Goal: Task Accomplishment & Management: Use online tool/utility

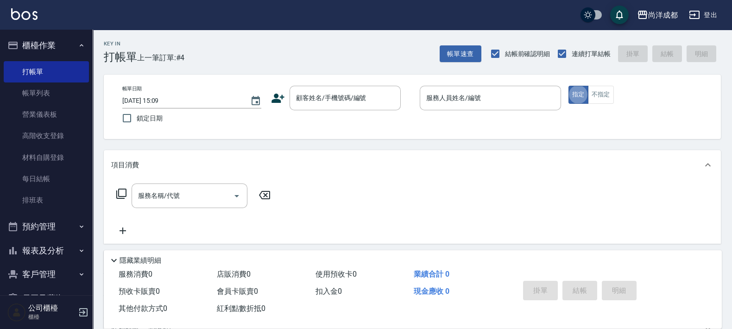
type button "true"
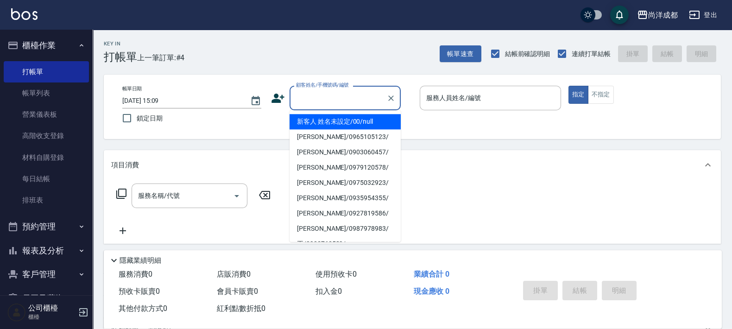
click at [332, 96] on input "顧客姓名/手機號碼/編號" at bounding box center [338, 98] width 89 height 16
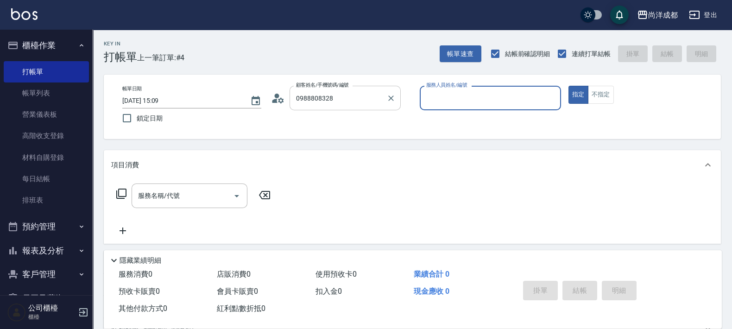
type input "[PERSON_NAME]/0988808328/null"
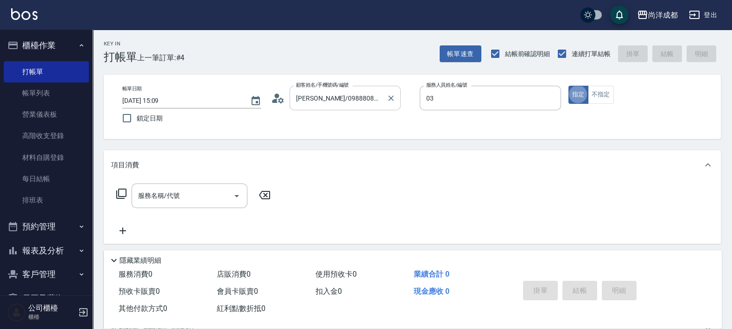
type input "Lorance-03"
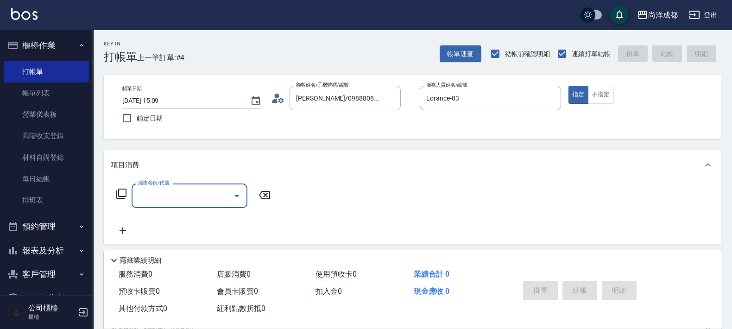
click at [280, 101] on icon at bounding box center [281, 100] width 6 height 6
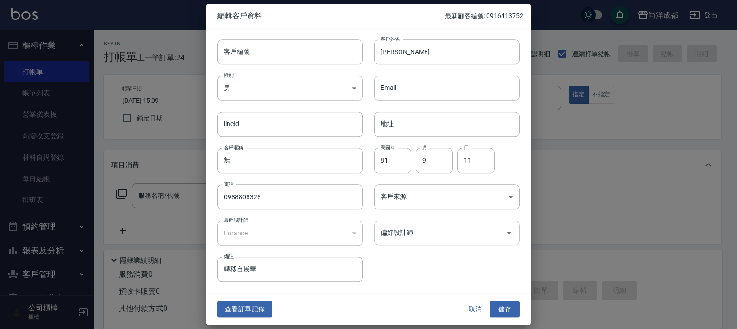
click at [414, 233] on input "偏好設計師" at bounding box center [439, 233] width 123 height 16
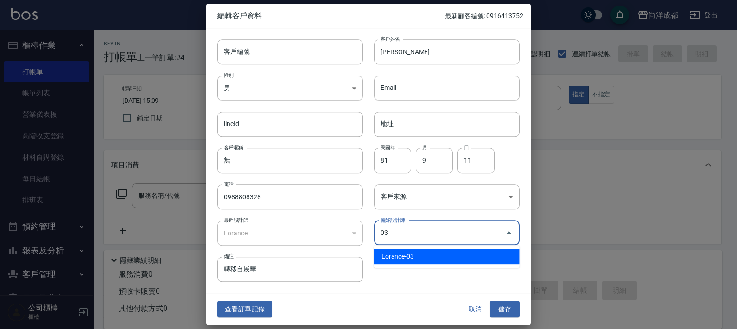
type input "Lorance"
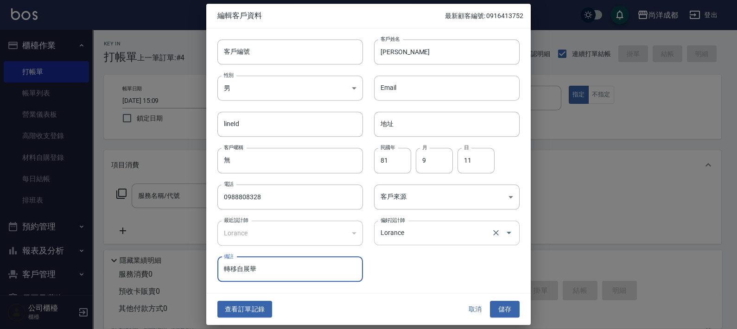
click at [490, 301] on button "儲存" at bounding box center [505, 309] width 30 height 17
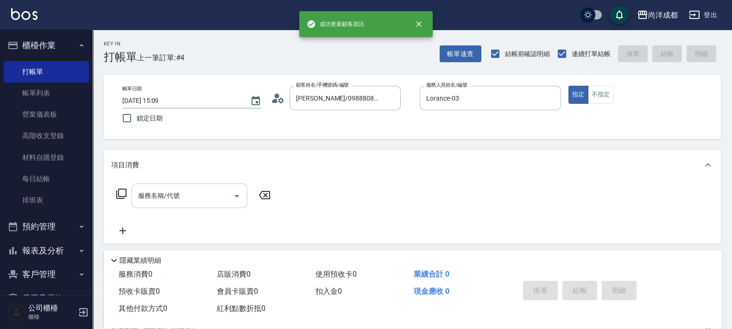
click at [211, 204] on div "服務名稱/代號" at bounding box center [190, 196] width 116 height 25
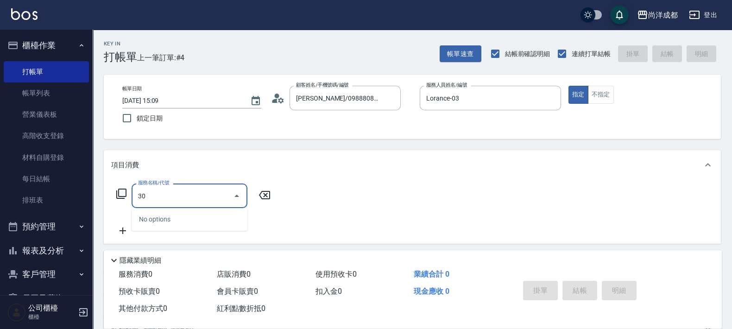
type input "301"
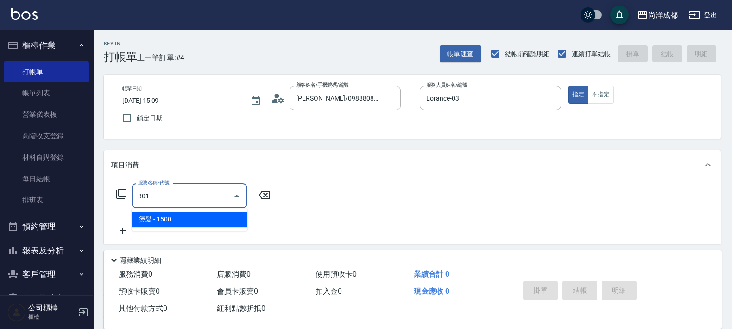
type input "150"
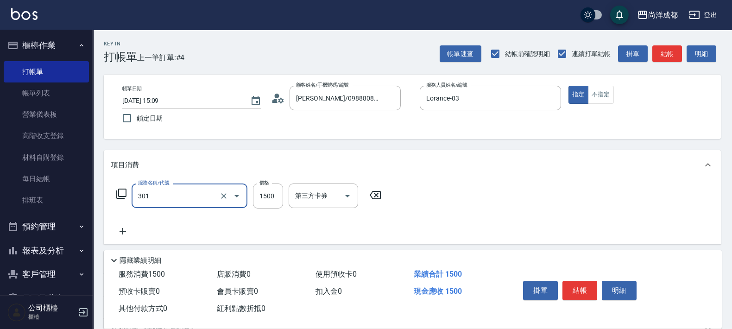
type input "燙髮(301)"
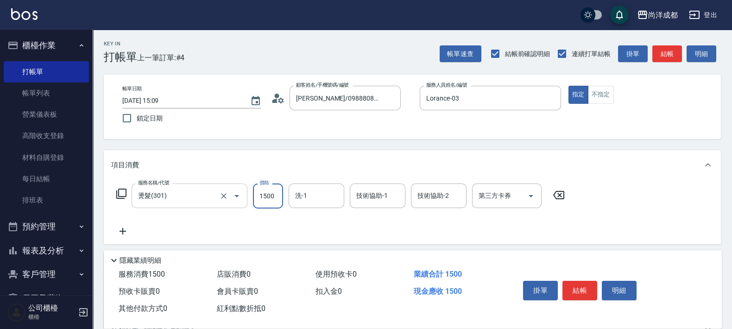
type input "2"
type input "0"
type input "27"
type input "20"
type input "276"
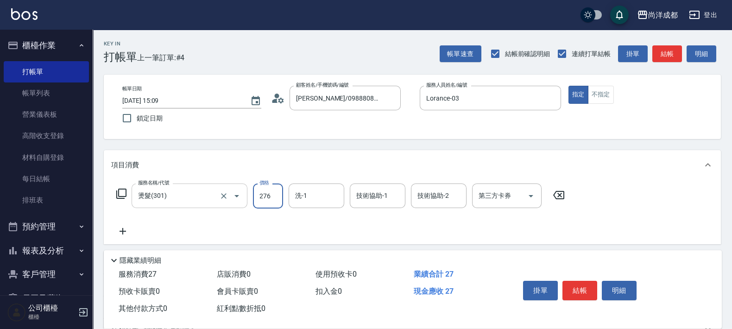
type input "270"
type input "2760"
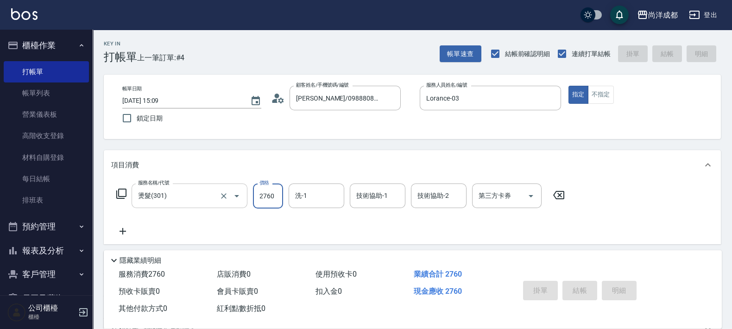
type input "[DATE] 20:07"
type input "0"
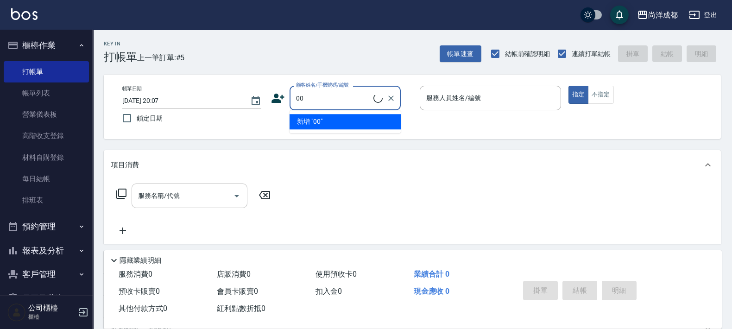
type input "新客人 姓名未設定/00/null"
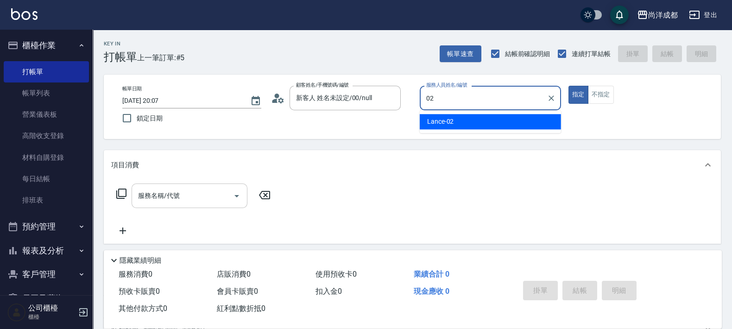
type input "Lance-02"
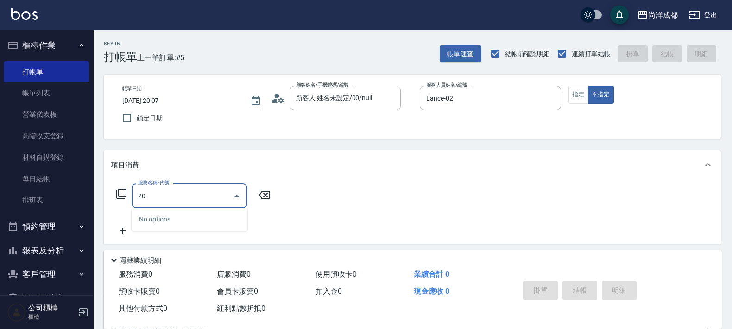
type input "201"
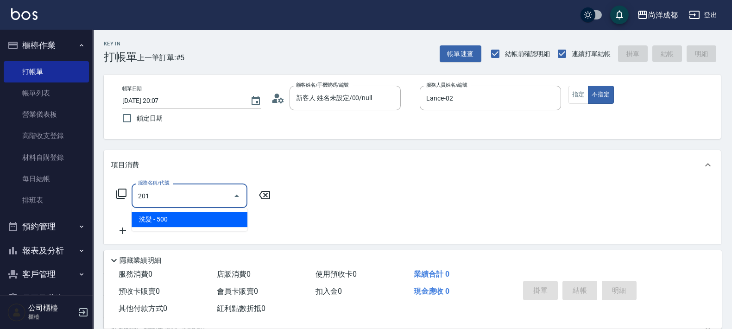
type input "50"
type input "洗髮(201)"
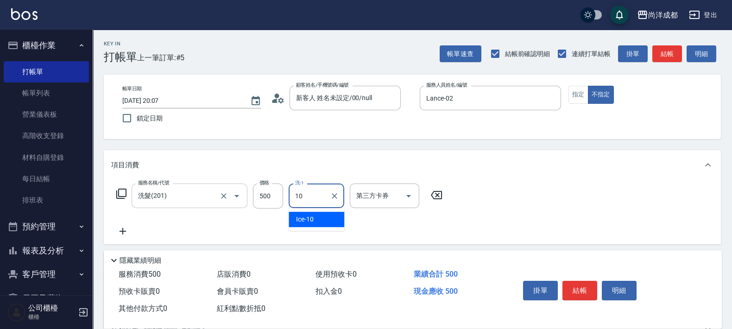
type input "Ice-10"
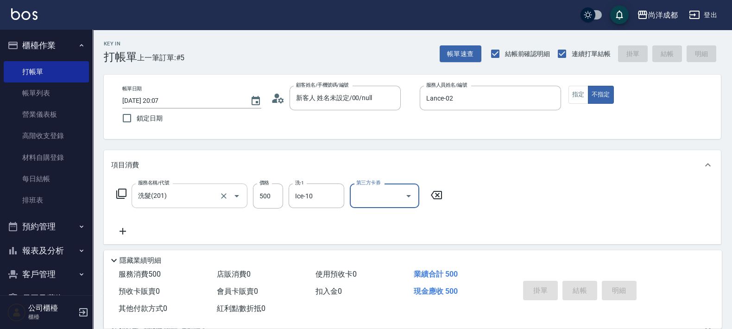
type input "0"
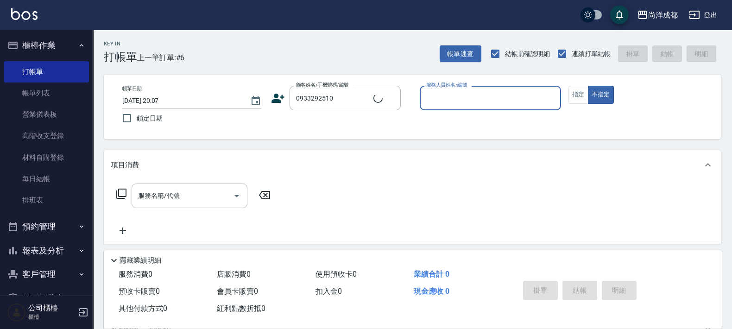
type input "[PERSON_NAME]/0933292510/null"
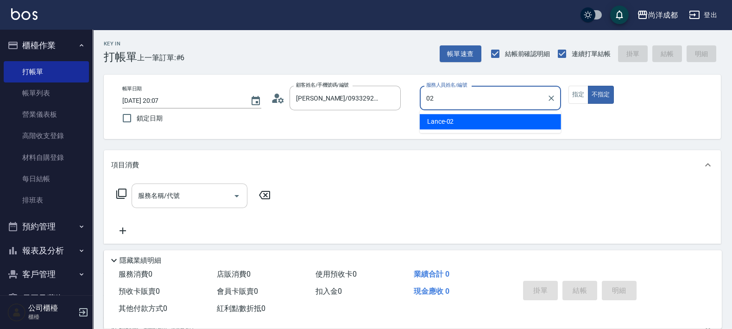
type input "Lance-02"
type button "false"
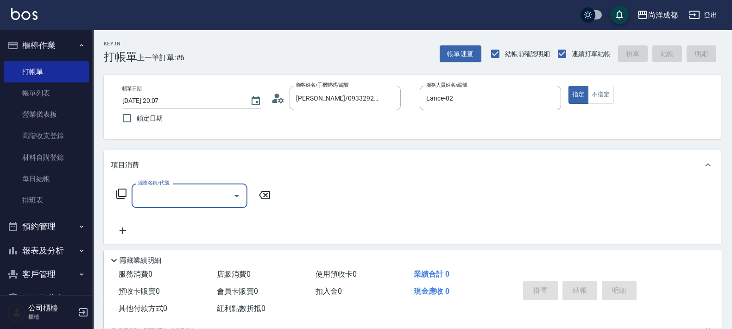
click at [273, 101] on icon at bounding box center [275, 101] width 6 height 4
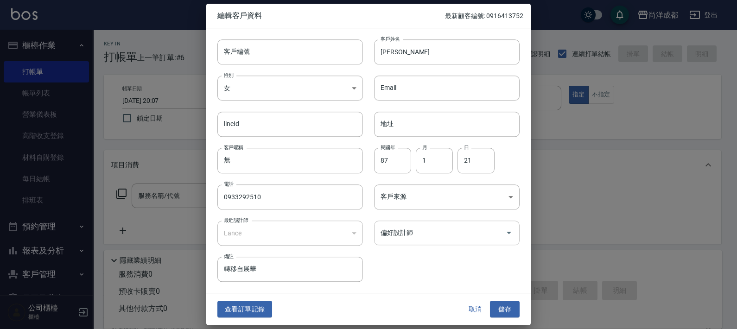
click at [450, 241] on input "偏好設計師" at bounding box center [439, 233] width 123 height 16
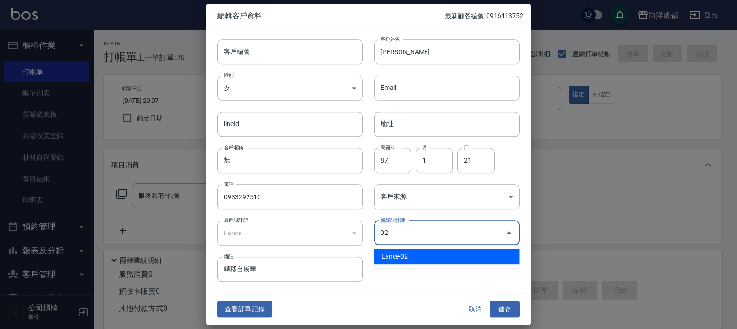
type input "Lance"
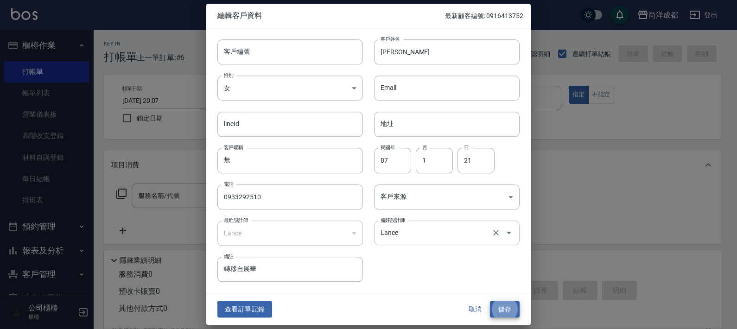
click at [490, 301] on button "儲存" at bounding box center [505, 309] width 30 height 17
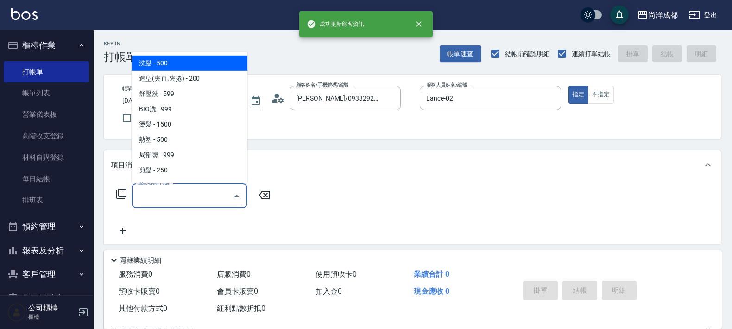
click at [184, 197] on input "服務名稱/代號" at bounding box center [183, 196] width 94 height 16
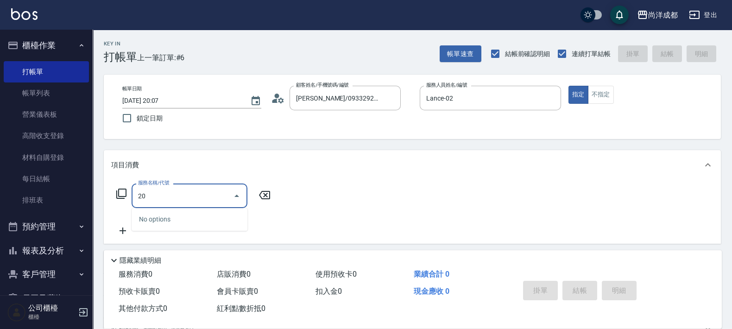
type input "201"
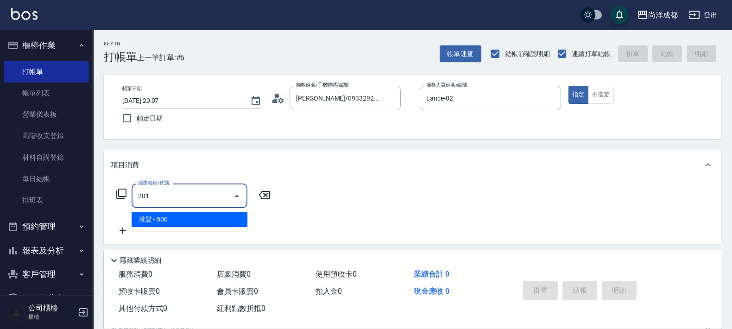
type input "50"
type input "洗髮(201)"
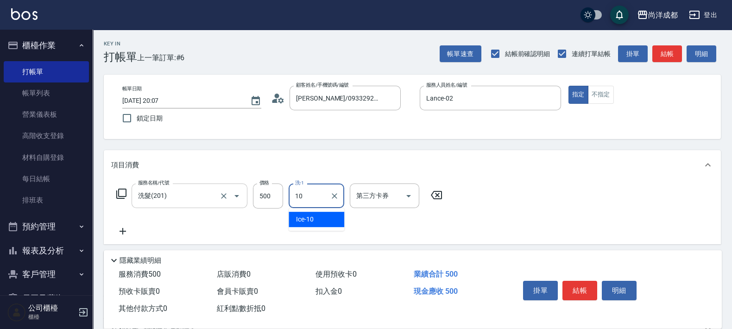
type input "Ice-10"
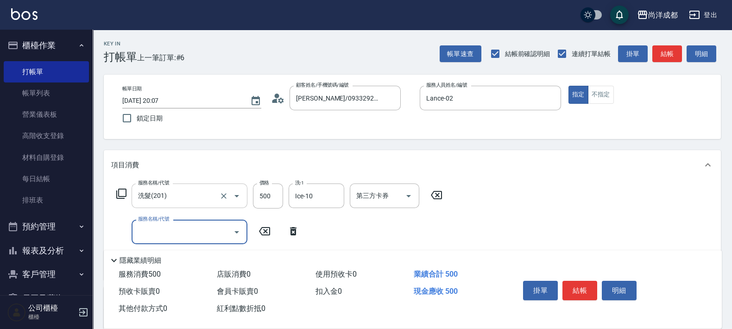
type input "4"
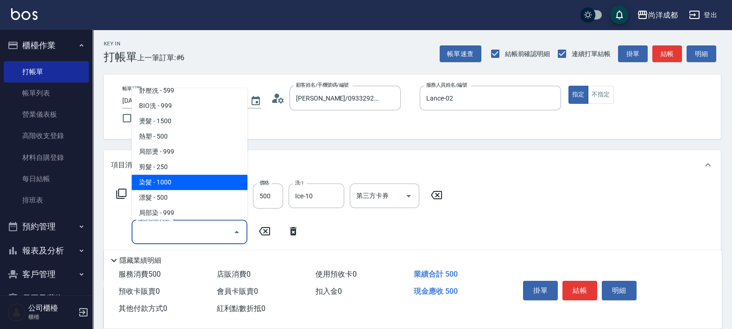
scroll to position [57, 0]
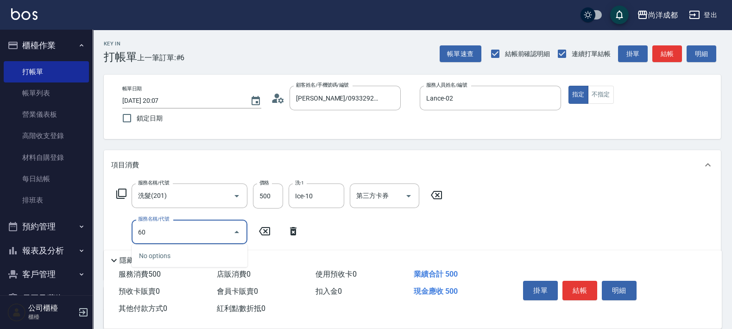
type input "6"
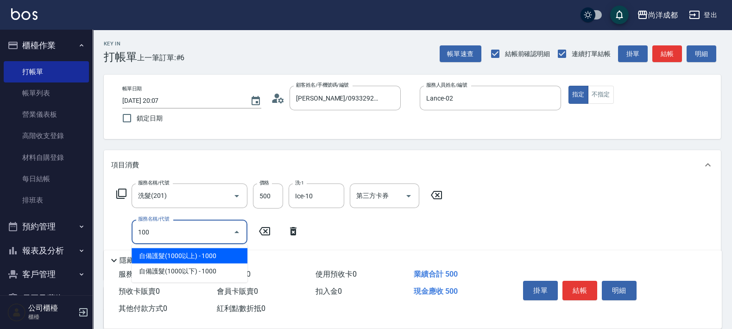
type input "1002"
type input "200"
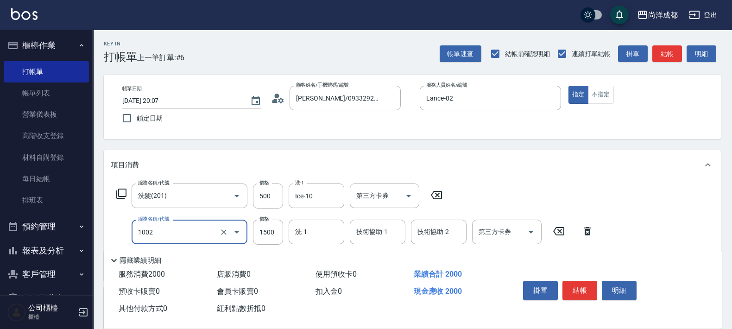
type input "頭皮賦活養護系統(1002)"
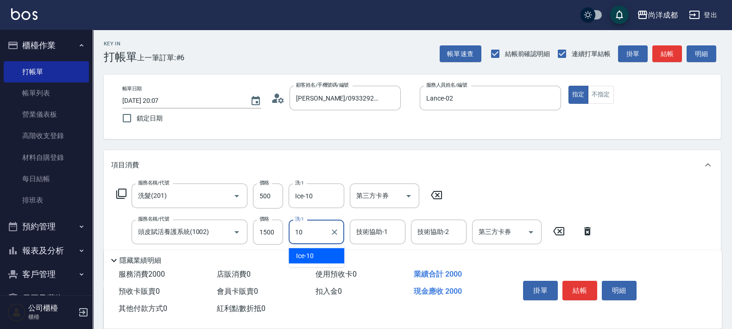
type input "Ice-10"
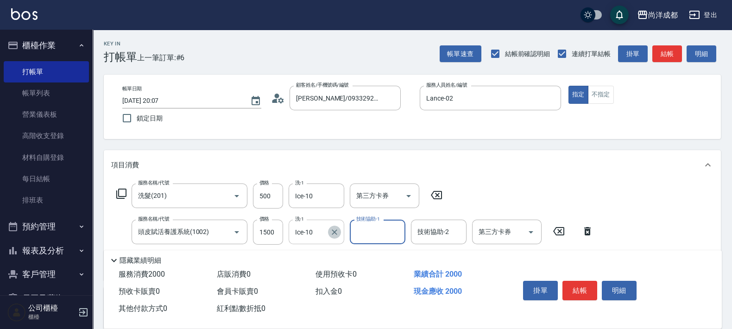
click at [335, 232] on icon "Clear" at bounding box center [335, 232] width 6 height 6
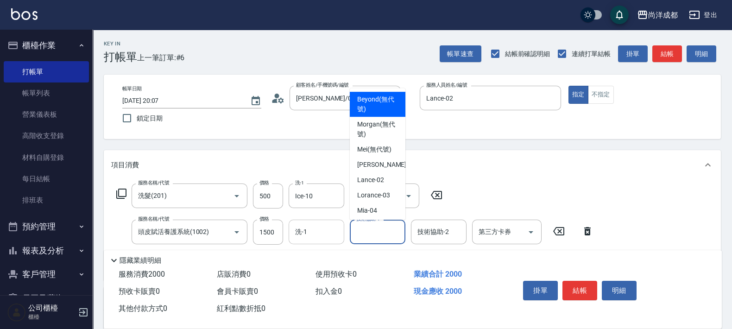
click at [366, 233] on input "技術協助-1" at bounding box center [377, 232] width 47 height 16
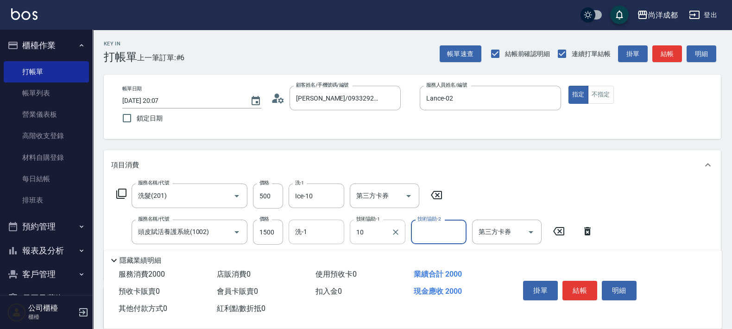
type input "Ice-10"
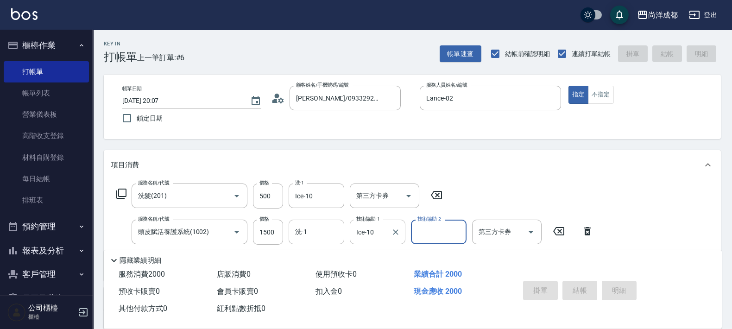
type input "[DATE] 20:08"
type input "0"
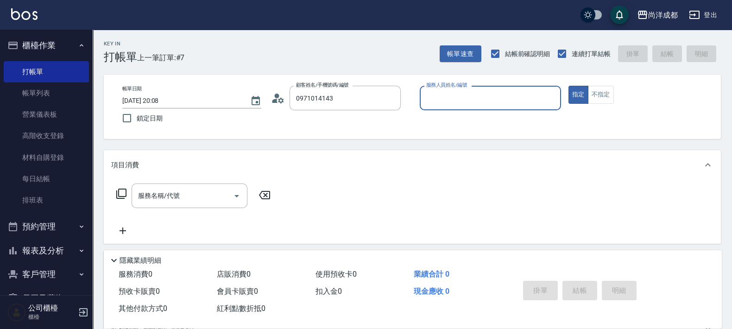
type input "[PERSON_NAME]/0971014143/null"
type input "Lance-02"
click at [569, 86] on button "指定" at bounding box center [579, 95] width 20 height 18
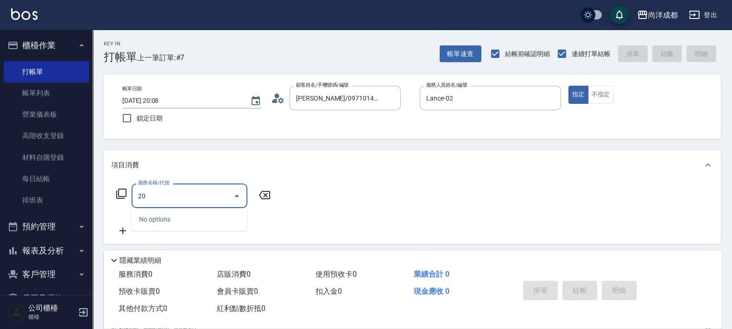
type input "201"
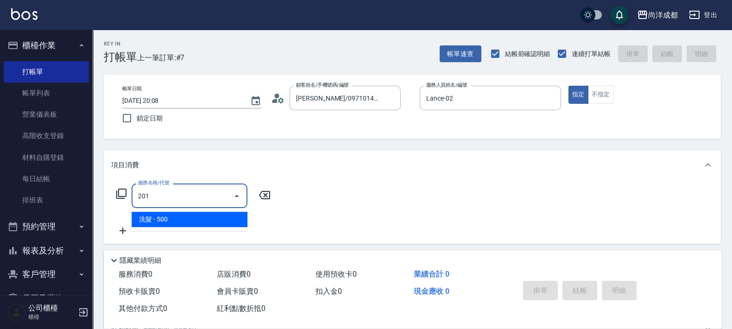
type input "50"
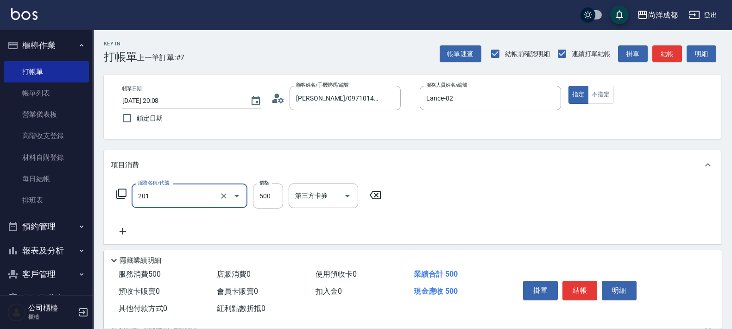
type input "洗髮(201)"
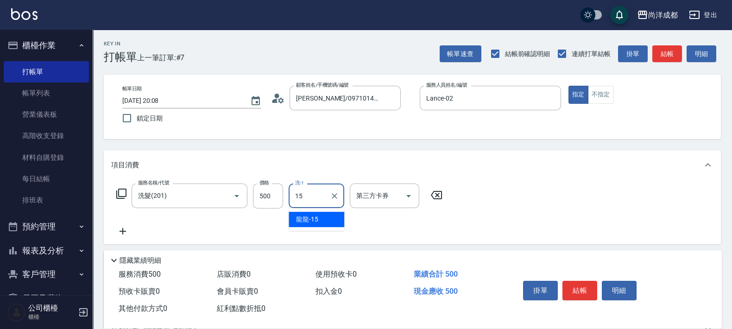
type input "龍龍-15"
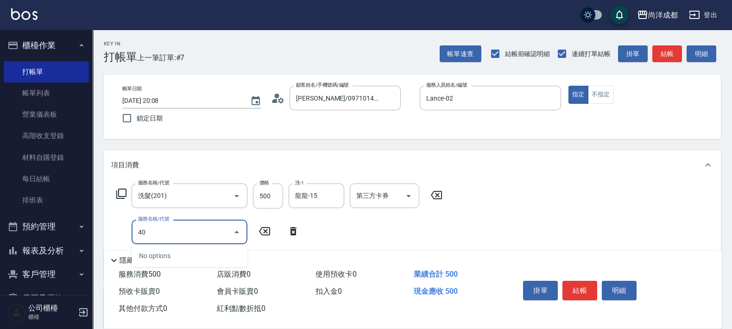
type input "401"
type input "70"
type input "剪髮(401)"
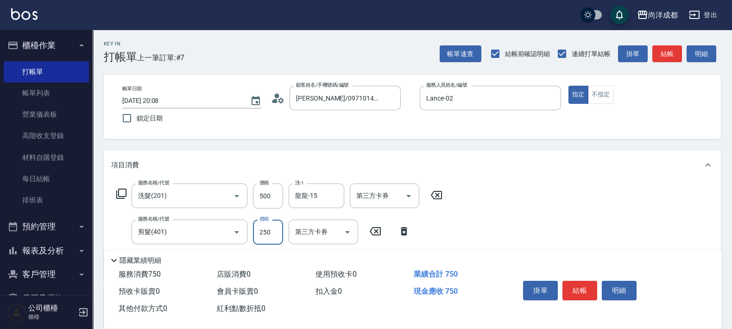
type input "3"
type input "50"
type input "30"
type input "80"
type input "300"
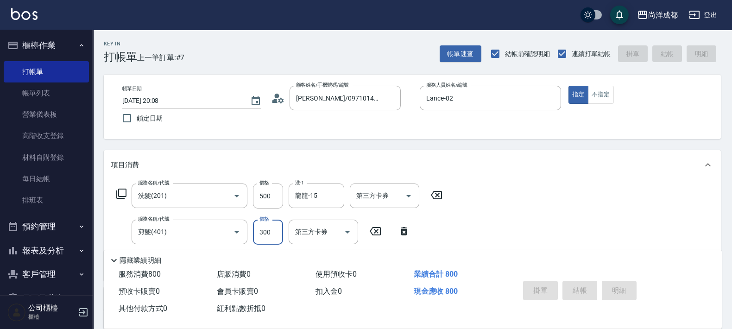
type input "[DATE] 20:09"
type input "0"
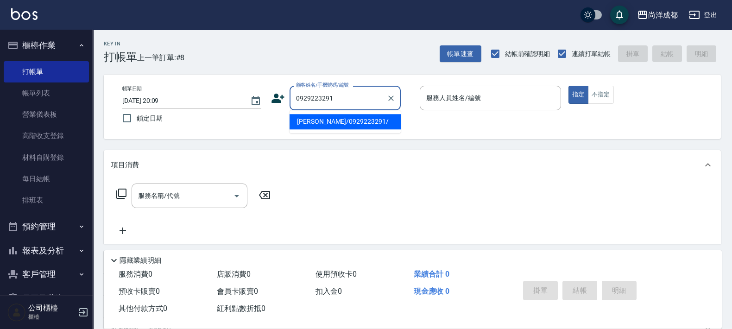
type input "[PERSON_NAME]/0929223291/"
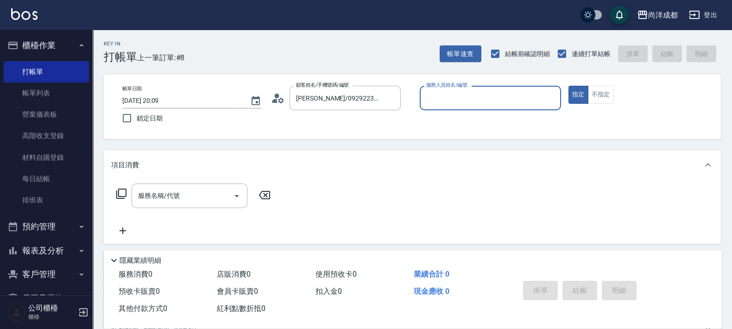
type input "[PERSON_NAME]-01"
click at [569, 86] on button "指定" at bounding box center [579, 95] width 20 height 18
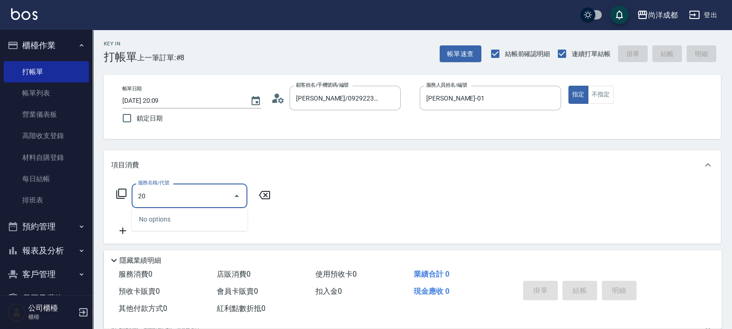
type input "201"
type input "50"
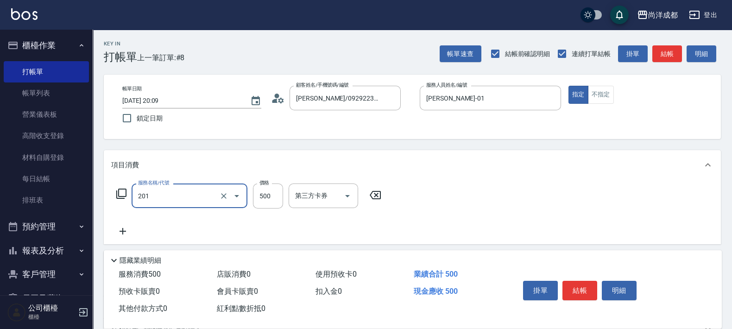
type input "洗髮(201)"
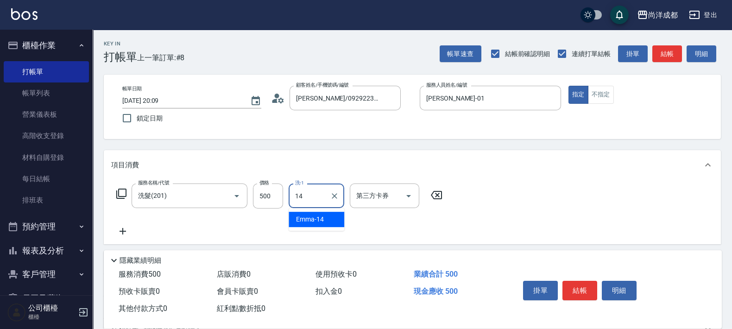
type input "Emma-14"
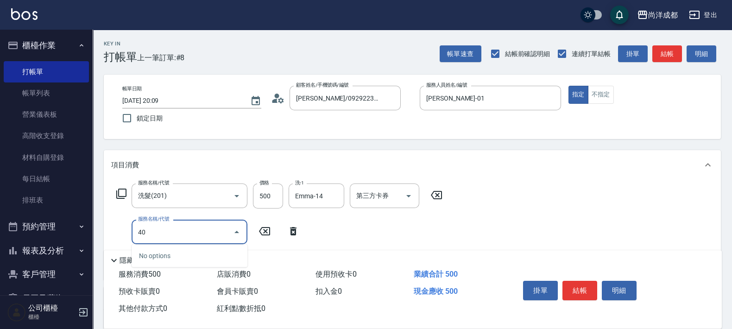
type input "401"
type input "70"
type input "剪髮(401)"
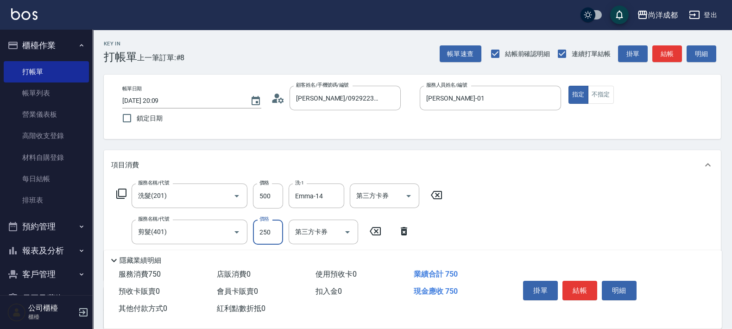
type input "8"
type input "50"
type input "80"
type input "130"
type input "800"
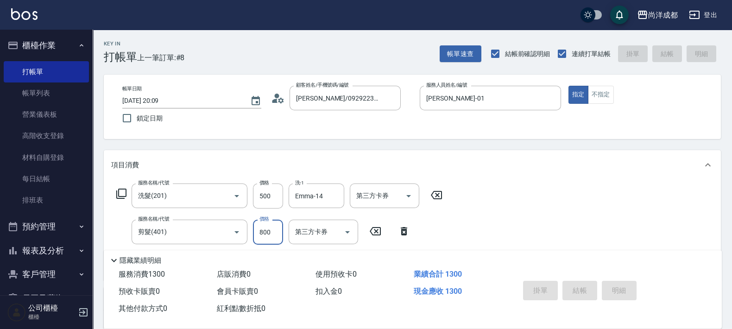
type input "0"
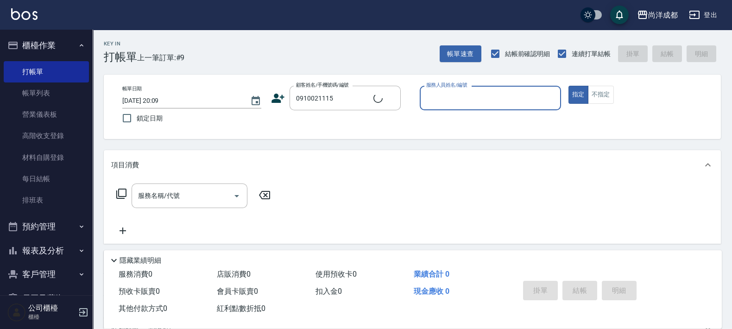
type input "林/0910021115/null"
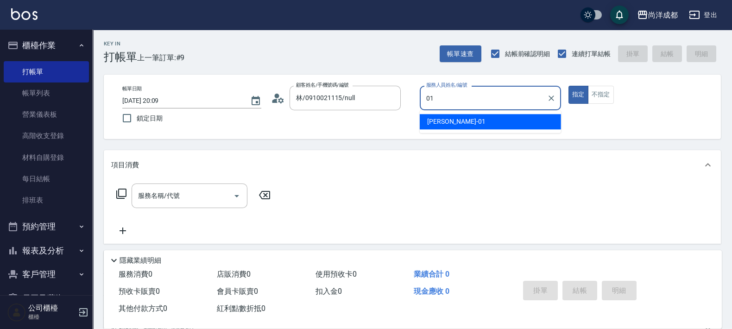
type input "[PERSON_NAME]-01"
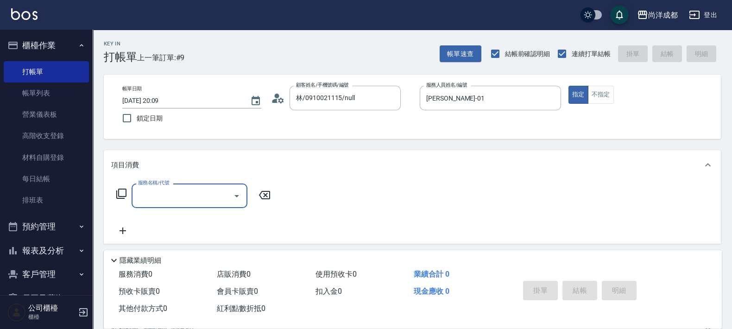
click at [281, 99] on icon at bounding box center [278, 98] width 14 height 14
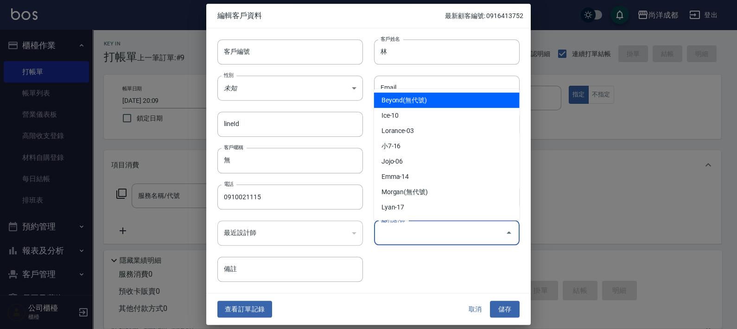
click at [427, 241] on input "偏好設計師" at bounding box center [439, 233] width 123 height 16
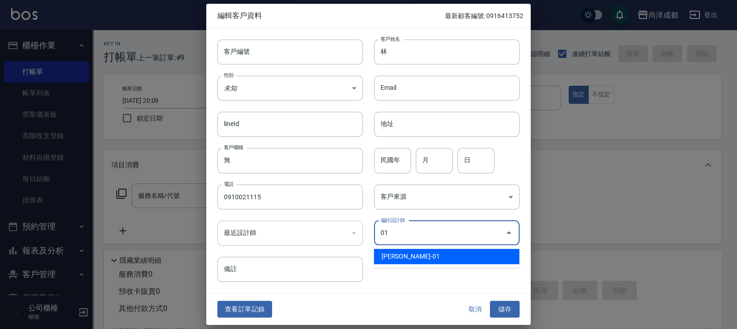
type input "[PERSON_NAME]"
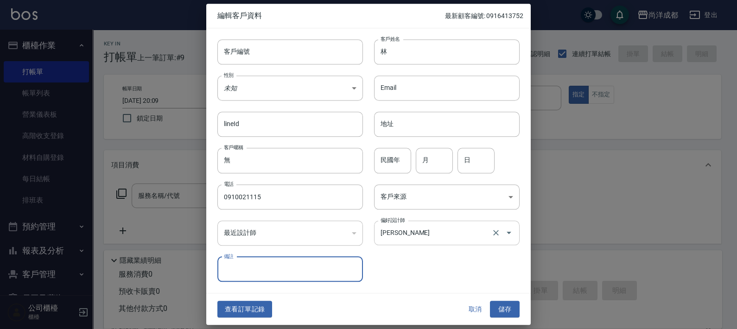
click at [490, 301] on button "儲存" at bounding box center [505, 309] width 30 height 17
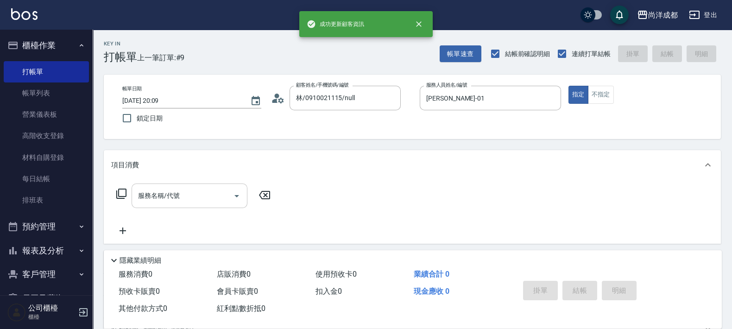
click at [236, 207] on div at bounding box center [236, 196] width 14 height 25
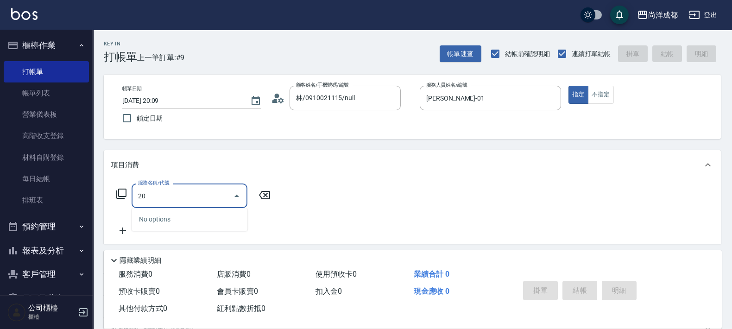
type input "201"
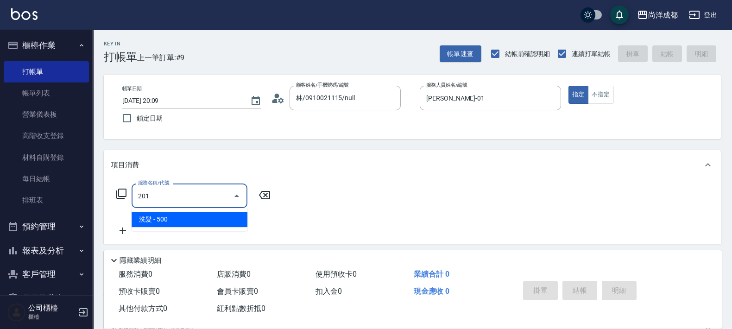
type input "50"
type input "洗髮(201)"
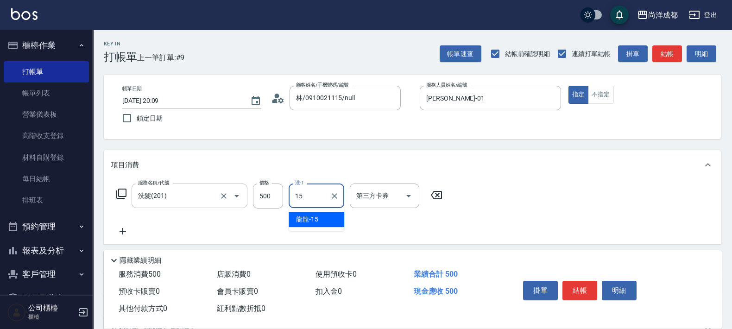
type input "龍龍-15"
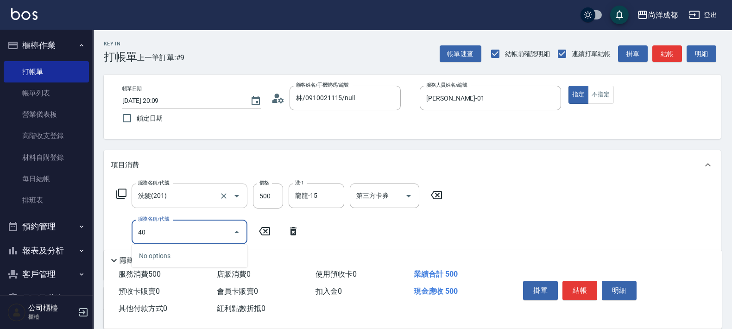
type input "401"
type input "70"
type input "剪髮(401)"
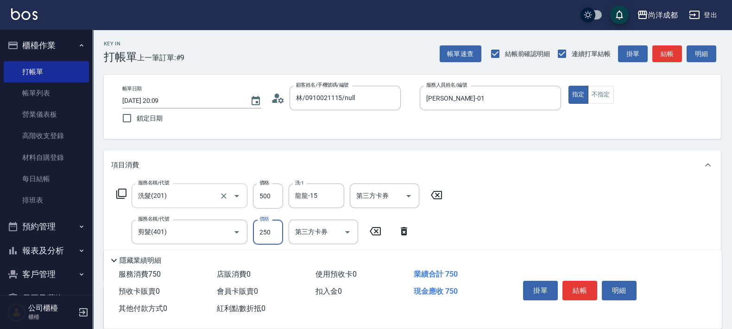
type input "1"
type input "50"
type input "10"
type input "60"
type input "1000"
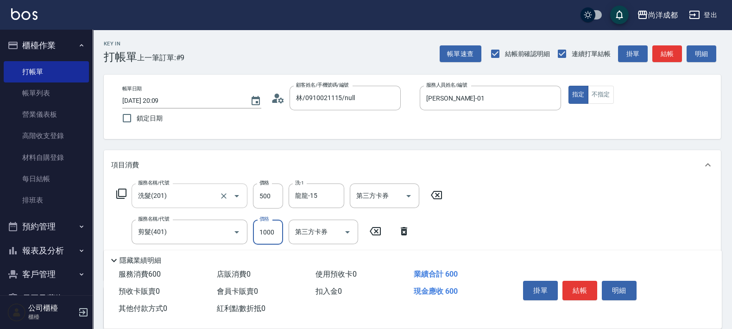
type input "150"
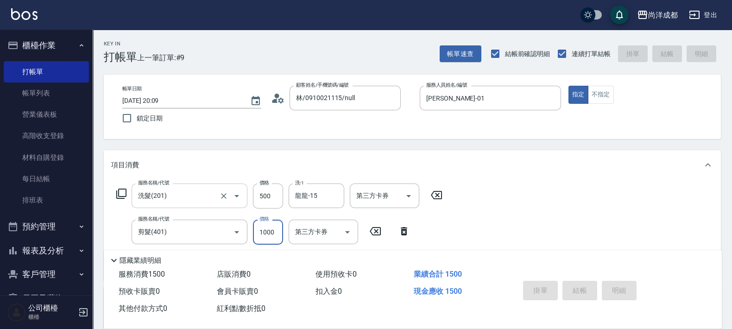
type input "0"
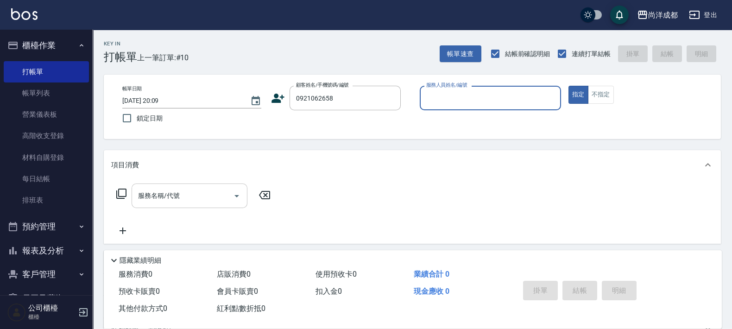
type input "[PERSON_NAME]/0921062658/null"
type input "[PERSON_NAME]-01"
click at [569, 86] on button "指定" at bounding box center [579, 95] width 20 height 18
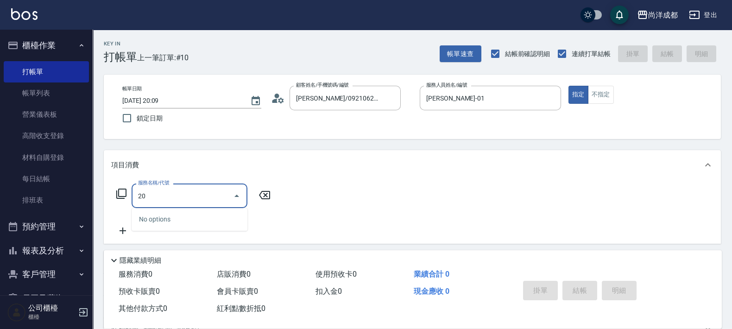
type input "2"
type input "401"
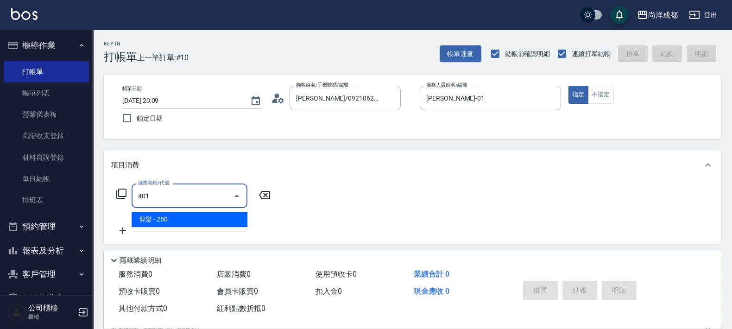
type input "20"
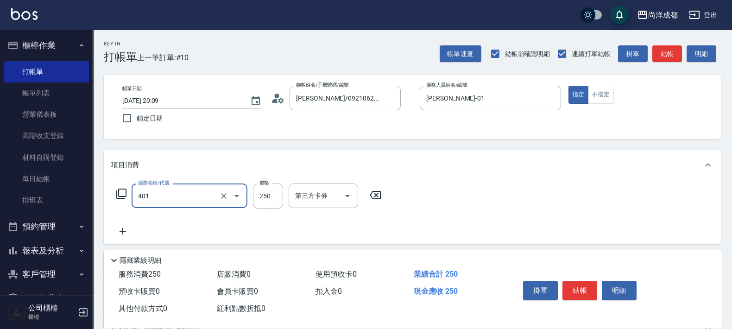
type input "剪髮(401)"
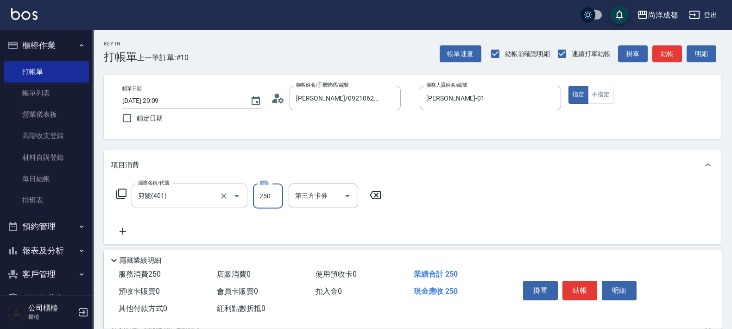
type input "1"
type input "0"
type input "130"
type input "1300"
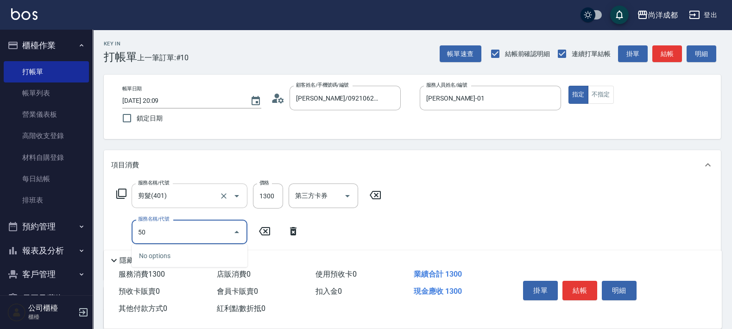
type input "501"
type input "230"
type input "染髮(501)"
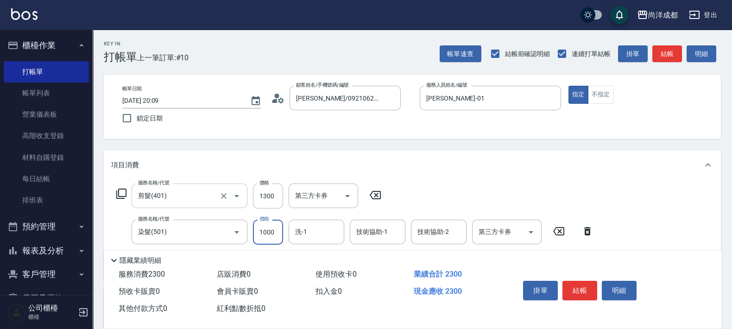
type input "2"
type input "130"
type input "21"
type input "150"
type input "210"
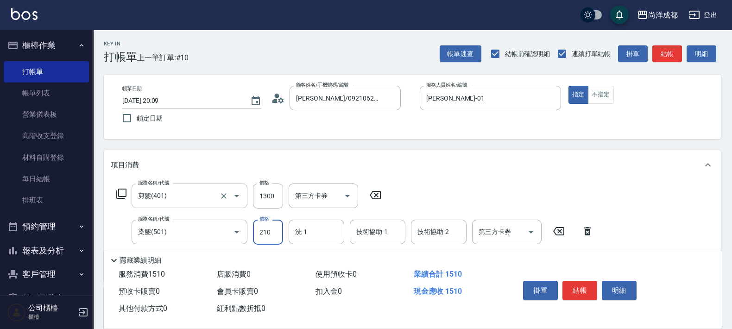
type input "340"
type input "2100"
type input "Emma-14"
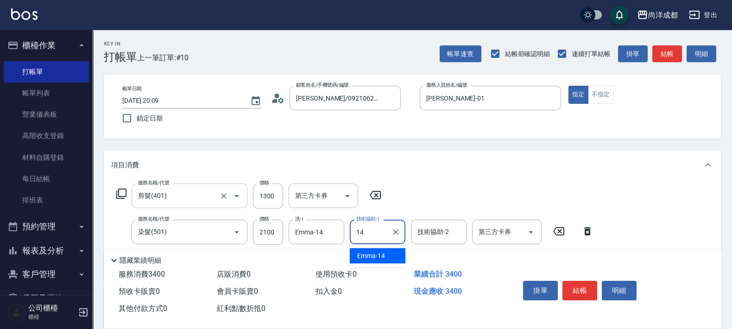
type input "Emma-14"
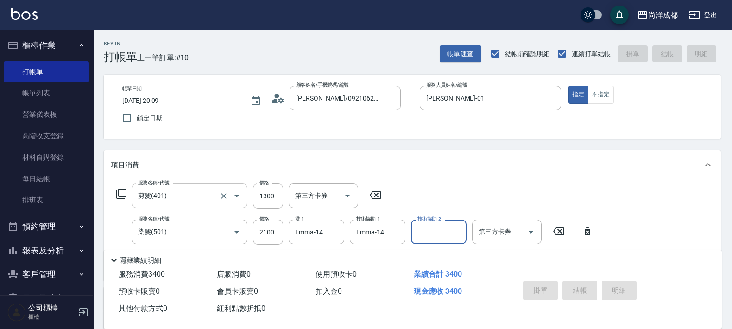
type input "[DATE] 20:10"
type input "0"
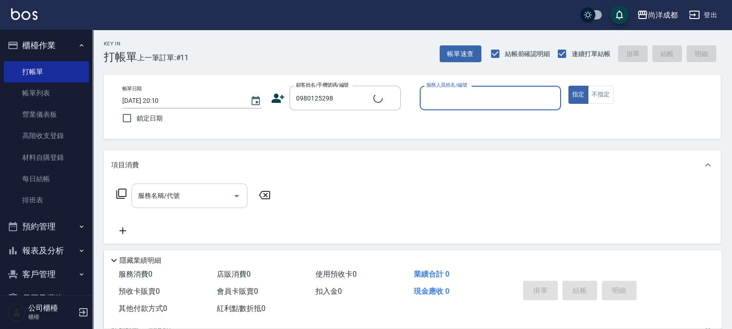
type input "[PERSON_NAME]/0980125298/"
type input "[PERSON_NAME]-01"
click at [569, 86] on button "指定" at bounding box center [579, 95] width 20 height 18
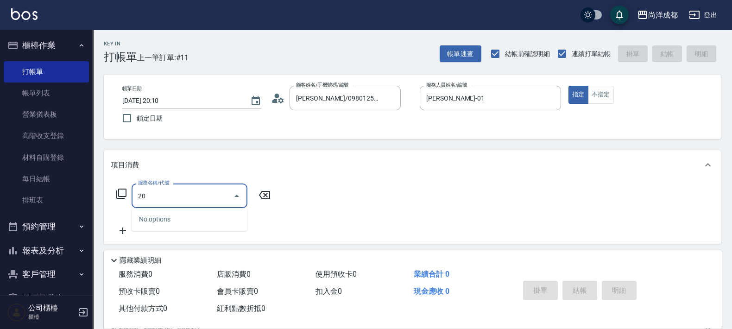
type input "201"
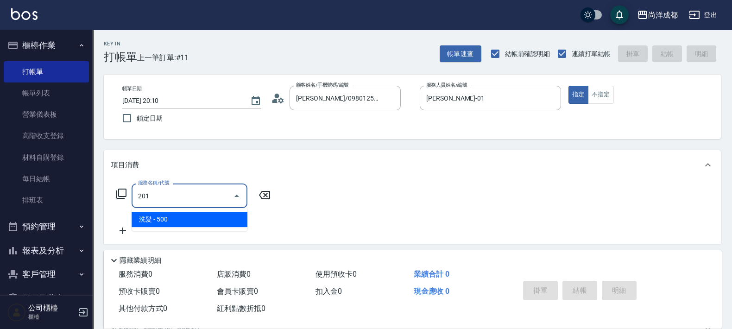
type input "50"
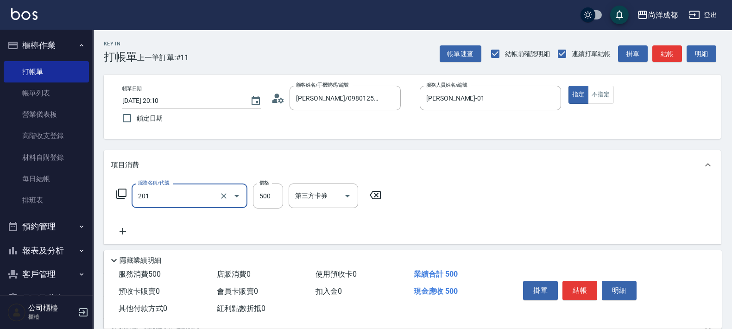
type input "洗髮(201)"
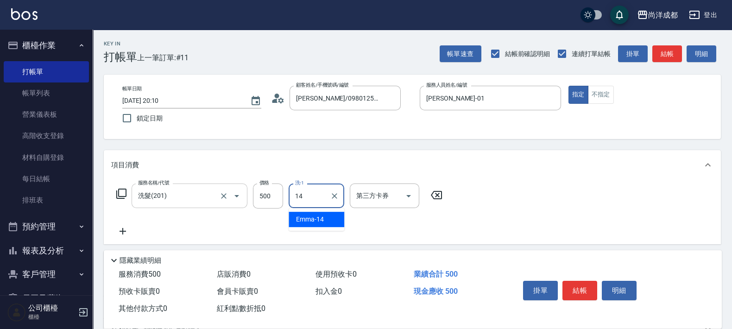
type input "Emma-14"
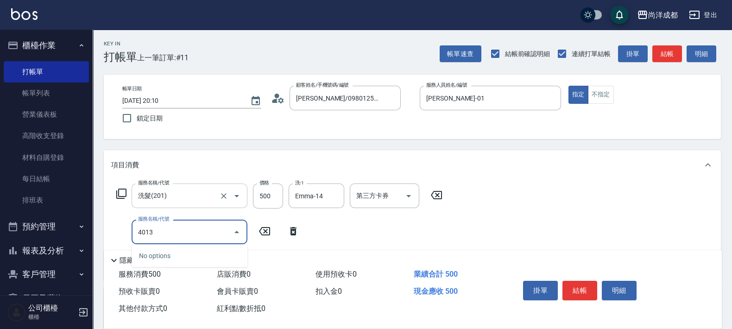
type input "401"
type input "70"
type input "剪髮(401)"
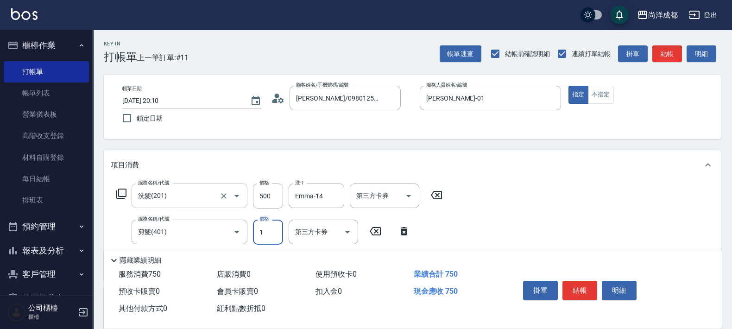
type input "10"
type input "50"
type input "100"
type input "60"
type input "1000"
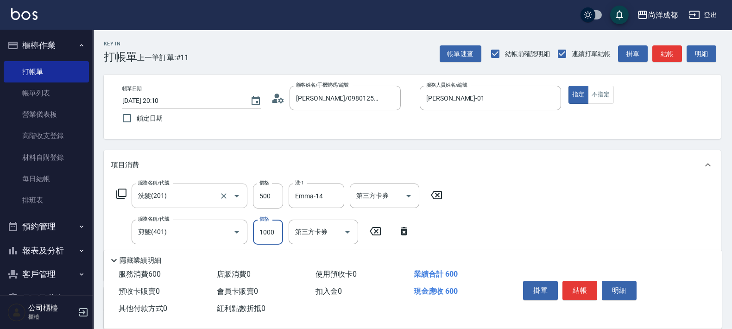
type input "1050"
type input "10000"
type input "150"
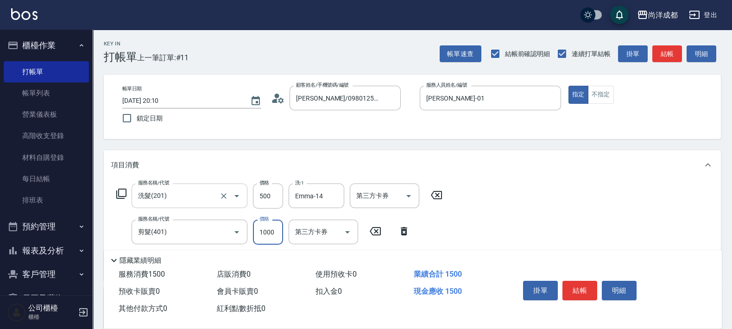
type input "100"
type input "150"
type input "1000"
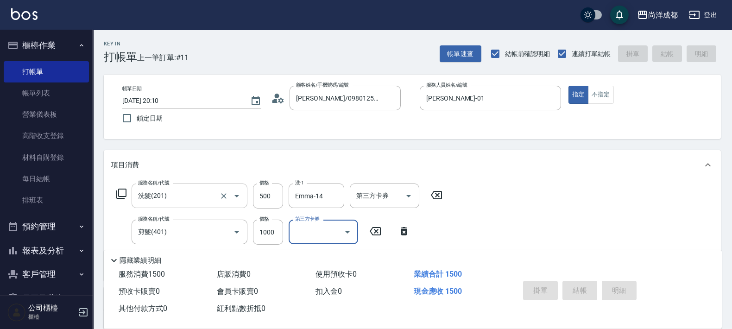
type input "0"
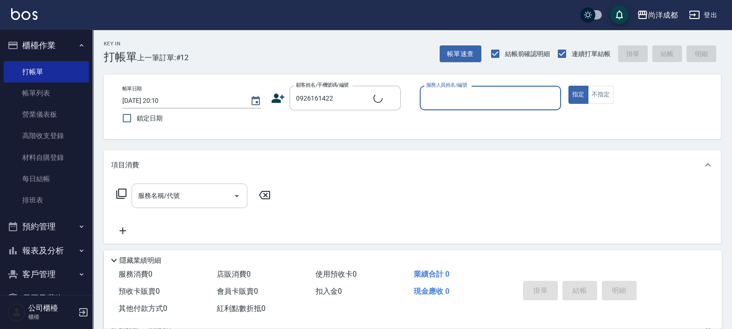
type input "[PERSON_NAME]/0926161422/null"
type input "[PERSON_NAME]-01"
click at [569, 86] on button "指定" at bounding box center [579, 95] width 20 height 18
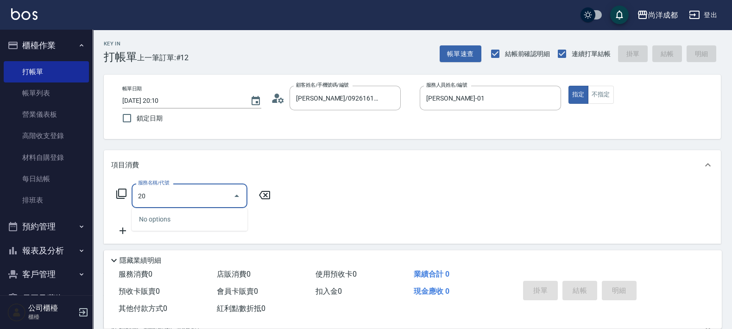
type input "201"
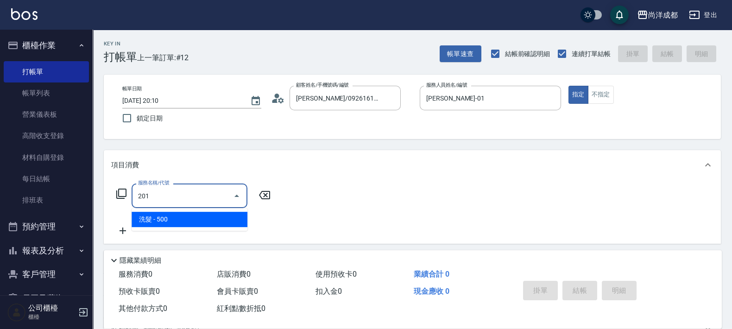
type input "50"
type input "洗髮(201)"
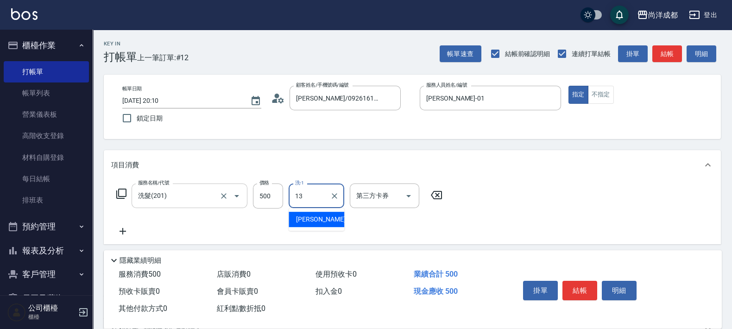
type input "Peggy-13"
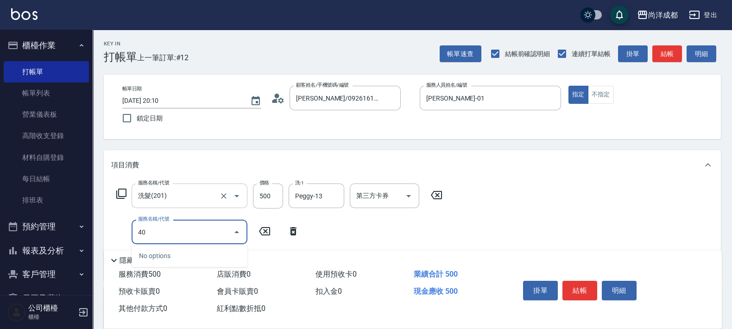
type input "401"
type input "70"
type input "剪髮(401)"
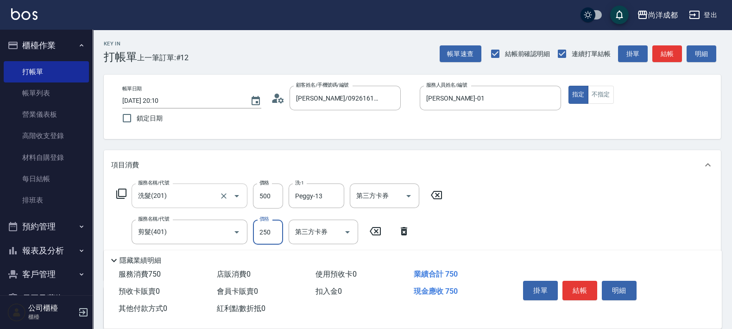
type input "8"
type input "50"
type input "800"
type input "130"
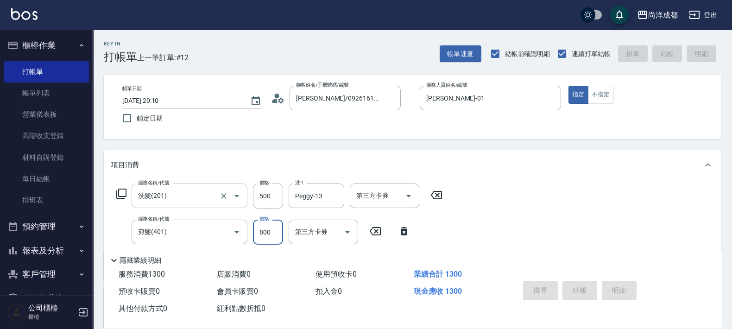
type input "0"
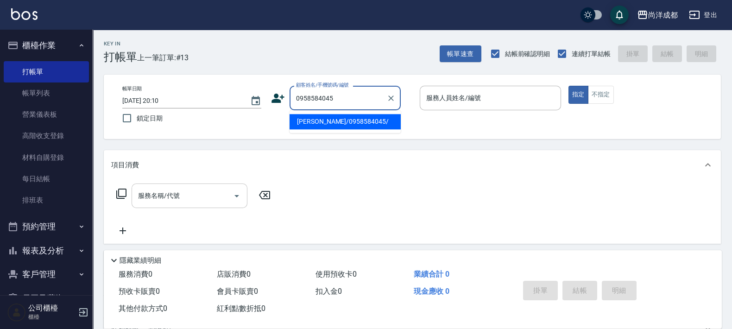
type input "[PERSON_NAME]/0958584045/"
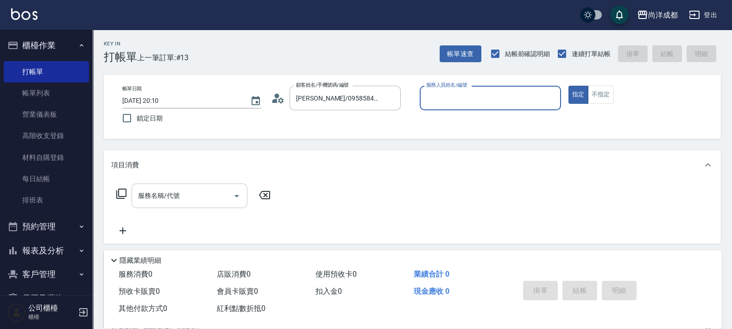
type input "[PERSON_NAME]-01"
click at [569, 86] on button "指定" at bounding box center [579, 95] width 20 height 18
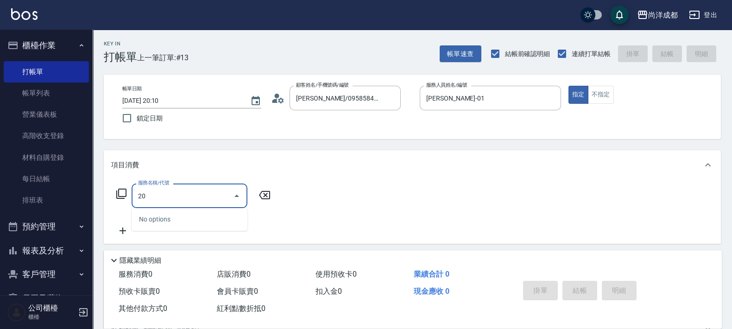
type input "201"
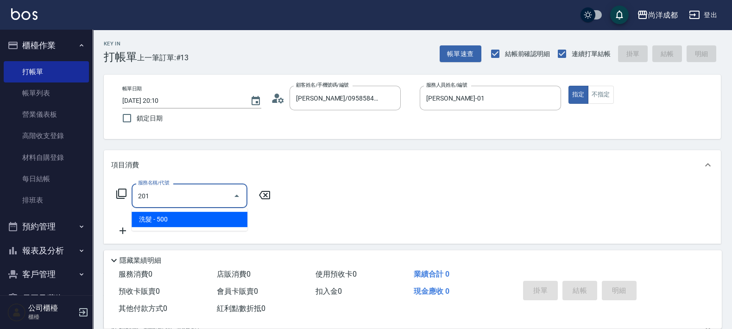
type input "50"
type input "洗髮(201)"
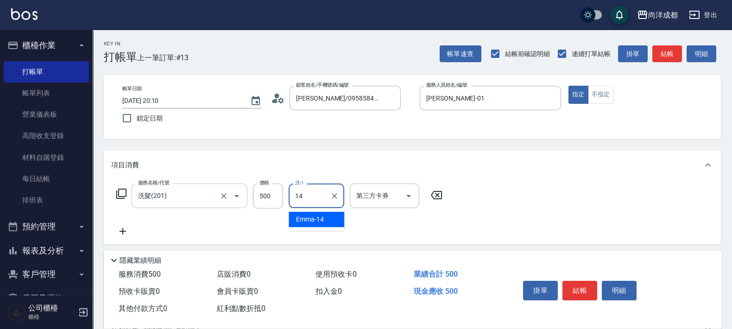
type input "Emma-14"
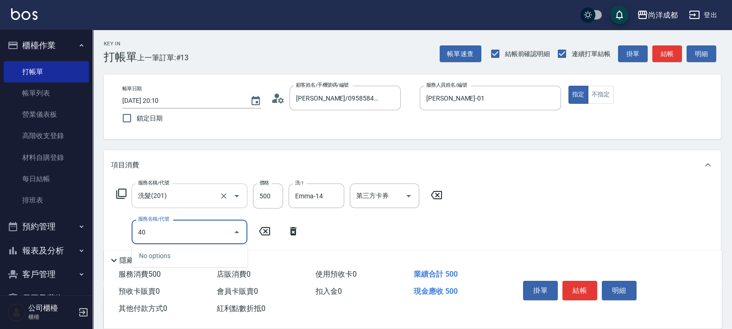
type input "401"
type input "70"
type input "剪髮(401)"
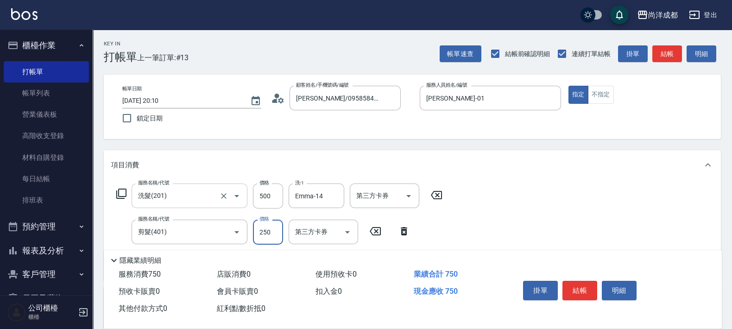
type input "1"
type input "50"
type input "100"
type input "60"
type input "1000"
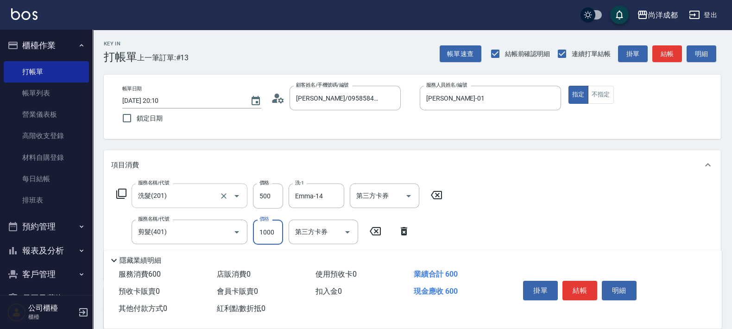
type input "150"
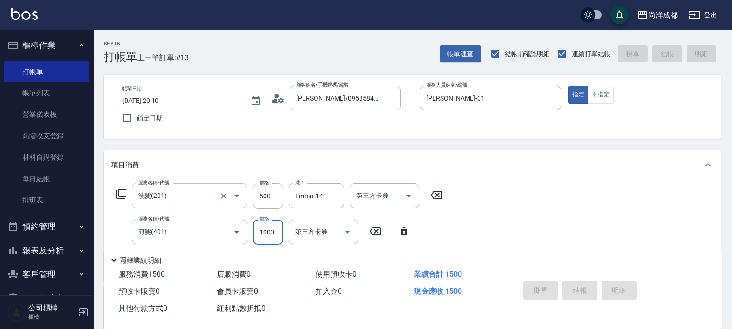
type input "[DATE] 20:11"
type input "0"
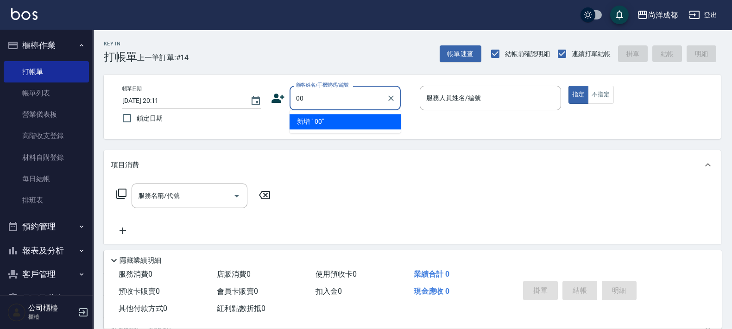
type input "00"
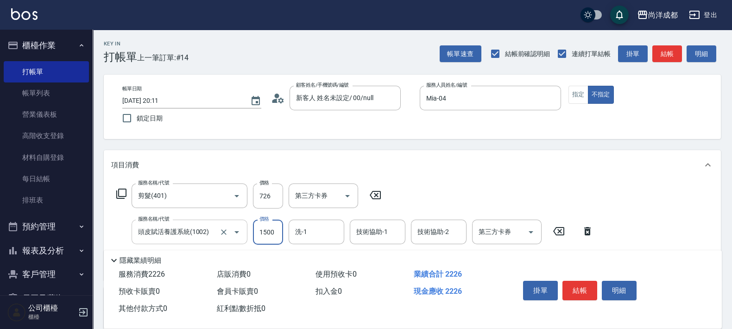
click at [237, 236] on icon "Open" at bounding box center [236, 232] width 11 height 11
click at [225, 233] on icon "Clear" at bounding box center [224, 232] width 6 height 6
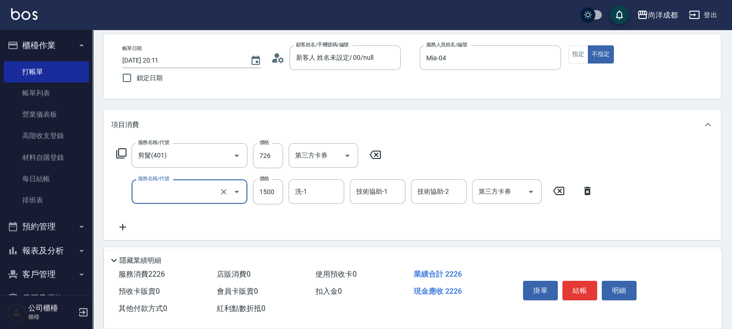
scroll to position [57, 0]
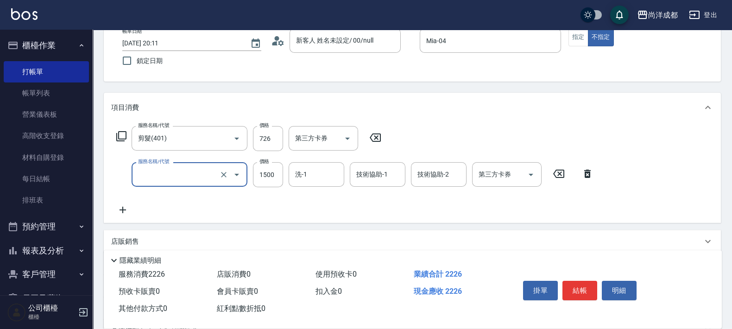
click at [179, 176] on input "服務名稱/代號" at bounding box center [177, 174] width 82 height 16
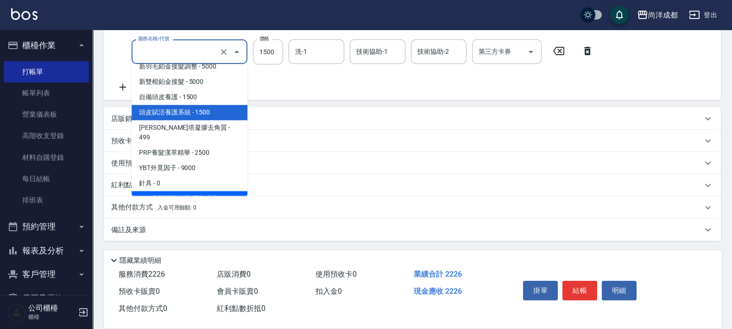
scroll to position [526, 0]
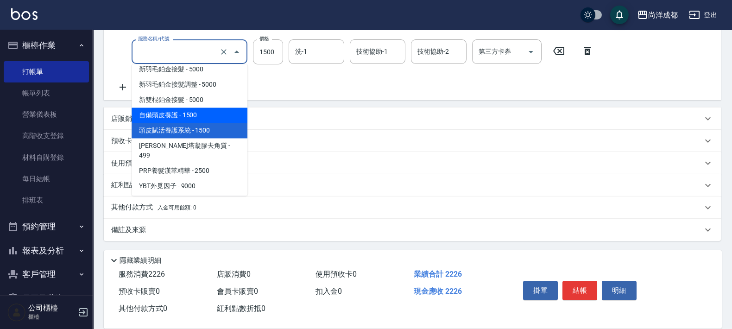
click at [181, 112] on span "自備頭皮養護 - 1500" at bounding box center [190, 115] width 116 height 15
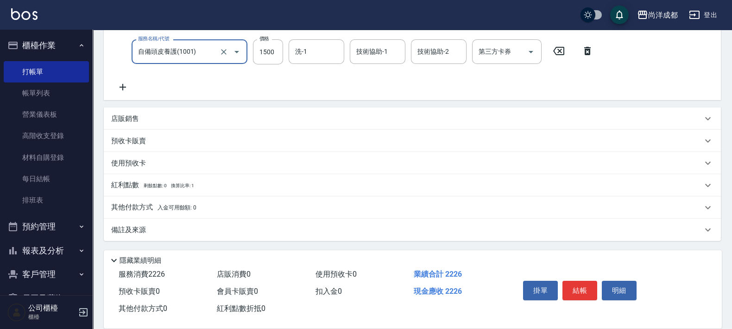
scroll to position [122, 0]
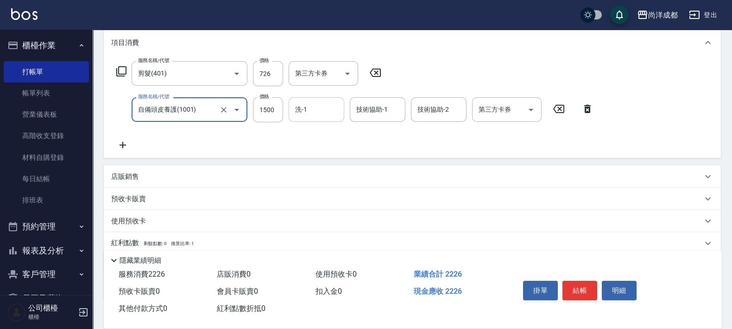
click at [314, 119] on div "洗-1" at bounding box center [317, 109] width 56 height 25
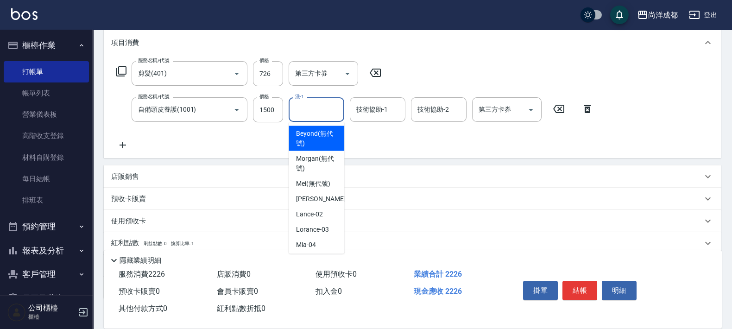
click at [410, 147] on div "服務名稱/代號 剪髮(401) 服務名稱/代號 價格 726 價格 第三方卡券 第三方卡券 服務名稱/代號 自備頭皮養護(1001) 服務名稱/代號 價格 1…" at bounding box center [355, 105] width 488 height 89
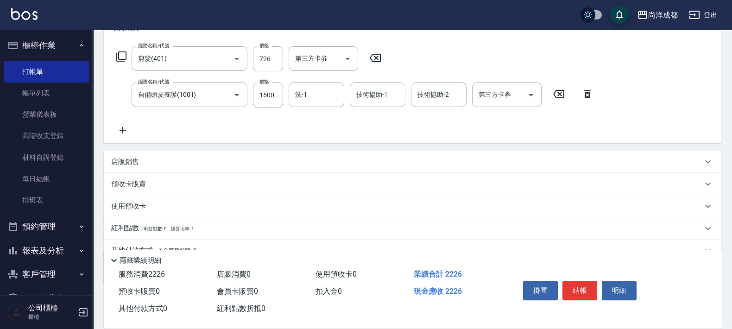
scroll to position [180, 0]
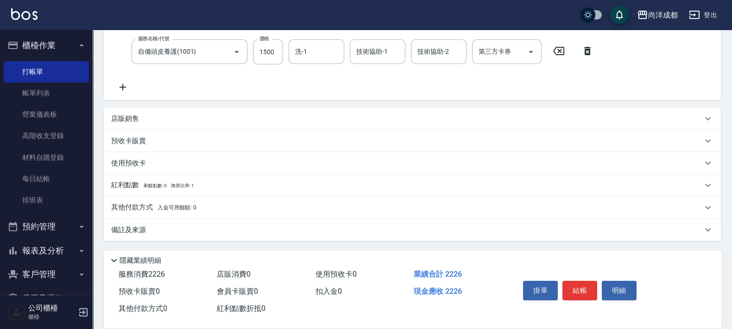
click at [165, 203] on p "其他付款方式 入金可用餘額: 0" at bounding box center [153, 208] width 85 height 10
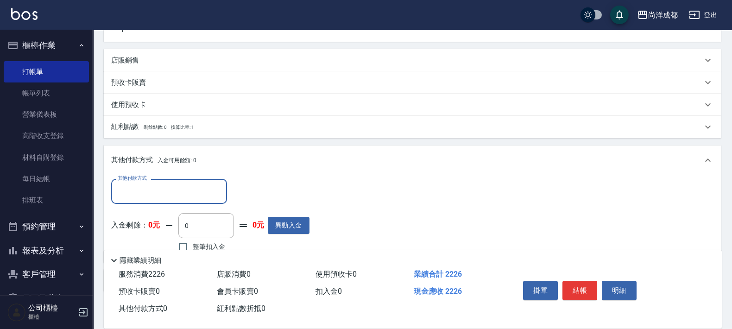
scroll to position [289, 0]
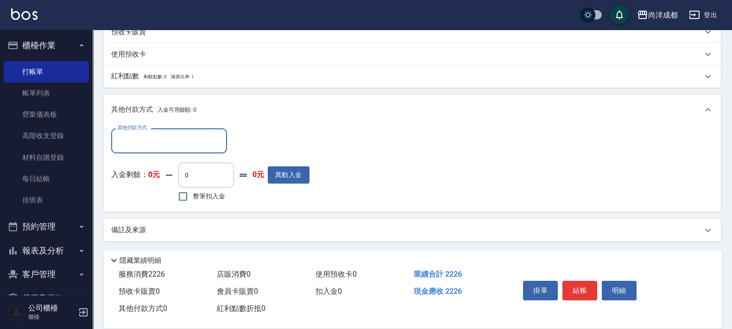
click at [188, 141] on input "其他付款方式" at bounding box center [169, 141] width 108 height 16
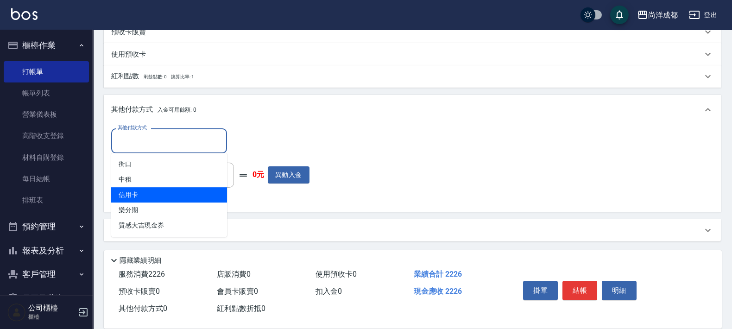
click at [194, 197] on span "信用卡" at bounding box center [169, 194] width 116 height 15
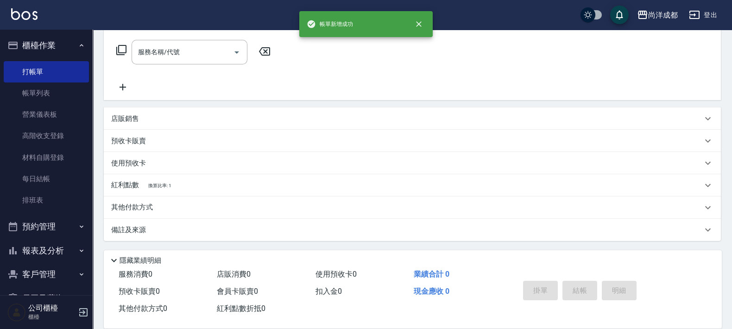
scroll to position [0, 0]
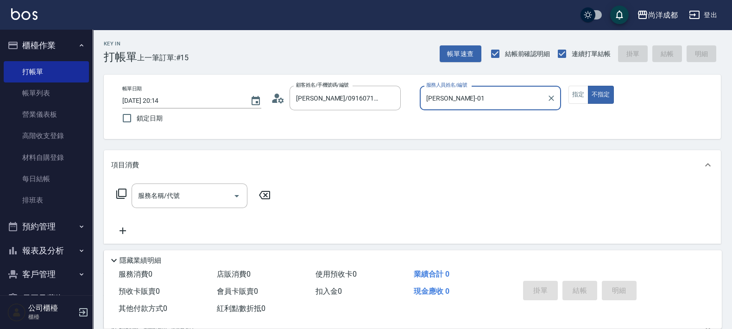
click at [588, 86] on button "不指定" at bounding box center [601, 95] width 26 height 18
click at [569, 90] on button "指定" at bounding box center [579, 95] width 20 height 18
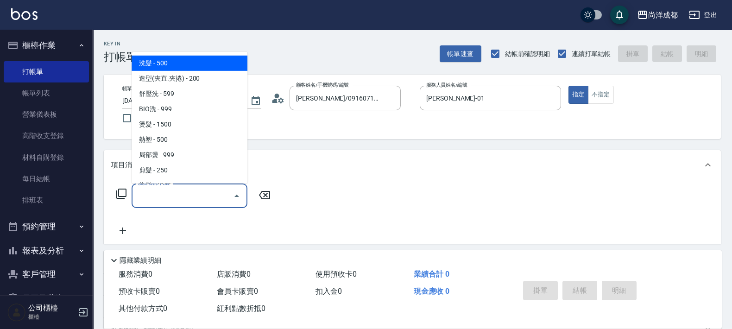
click at [211, 188] on input "服務名稱/代號" at bounding box center [183, 196] width 94 height 16
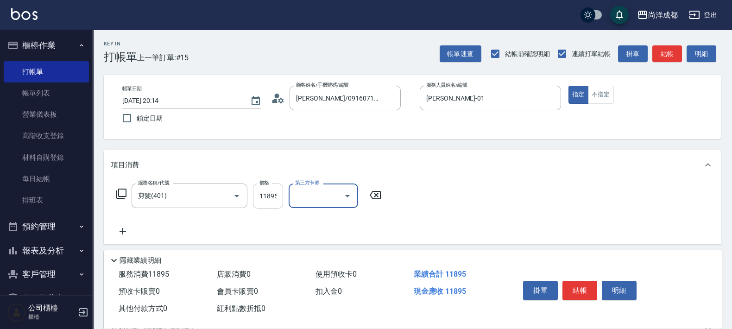
click at [271, 203] on input "11895" at bounding box center [268, 196] width 30 height 25
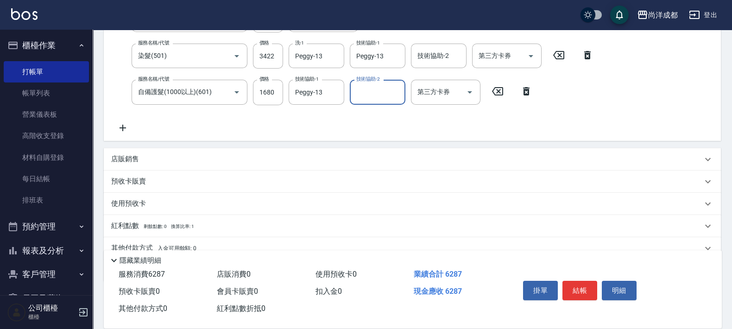
scroll to position [216, 0]
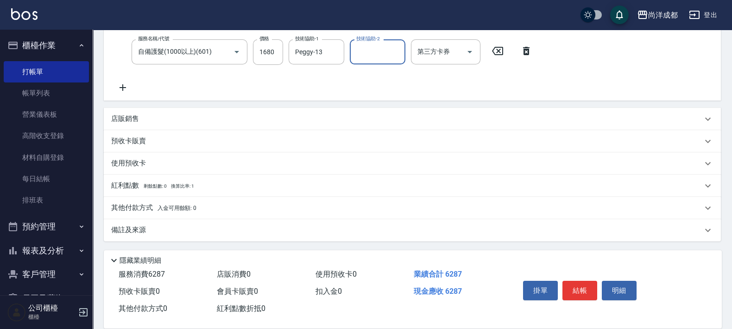
click at [169, 210] on span "入金可用餘額: 0" at bounding box center [177, 208] width 39 height 6
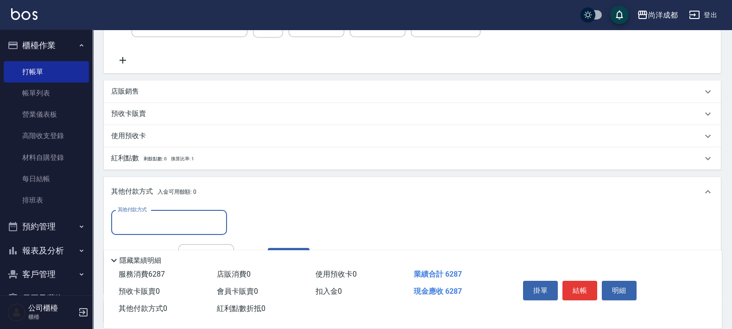
scroll to position [325, 0]
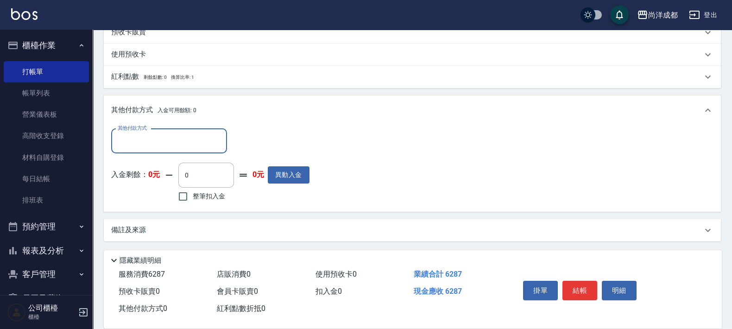
click at [184, 139] on input "其他付款方式" at bounding box center [169, 141] width 108 height 16
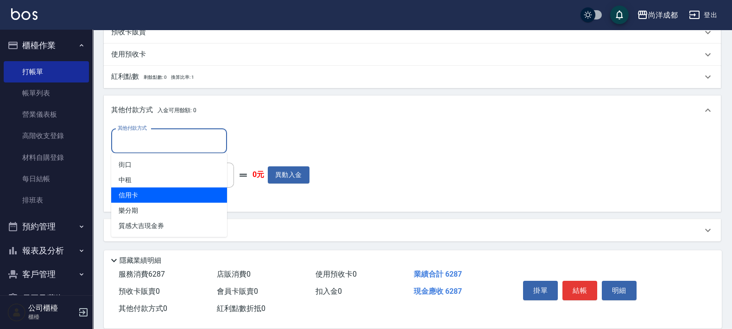
click at [172, 193] on span "信用卡" at bounding box center [169, 195] width 116 height 15
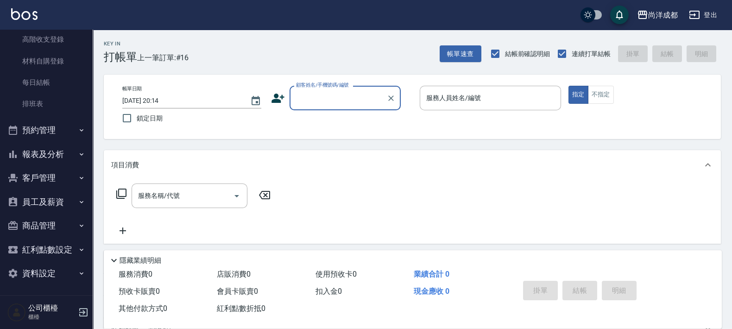
scroll to position [97, 0]
click at [42, 158] on button "報表及分析" at bounding box center [46, 154] width 85 height 24
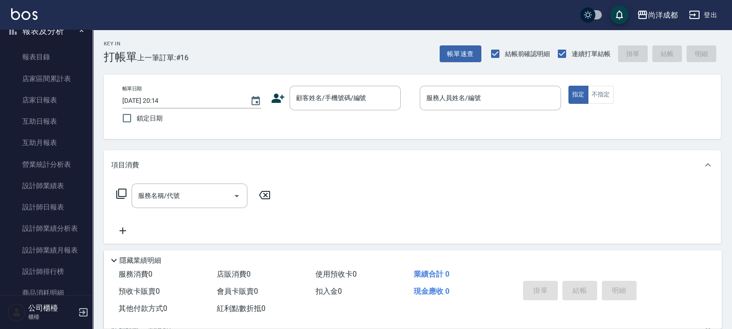
scroll to position [271, 0]
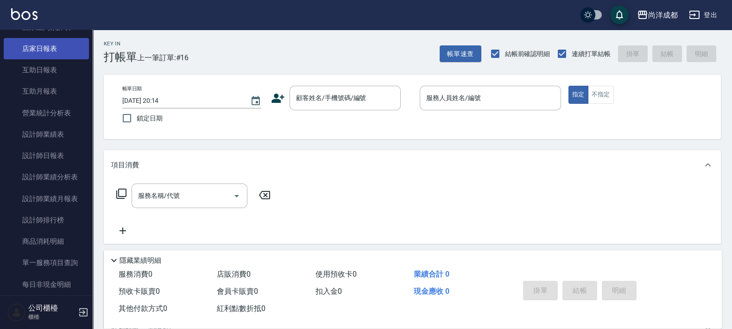
click at [44, 52] on link "店家日報表" at bounding box center [46, 48] width 85 height 21
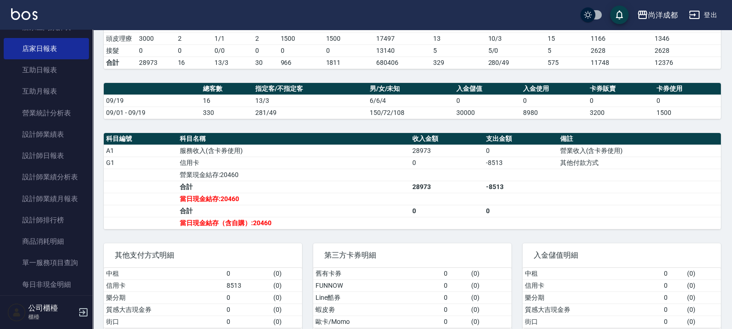
scroll to position [220, 0]
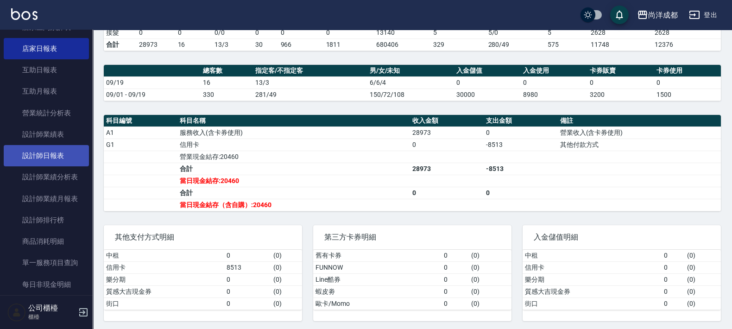
click at [59, 158] on link "設計師日報表" at bounding box center [46, 155] width 85 height 21
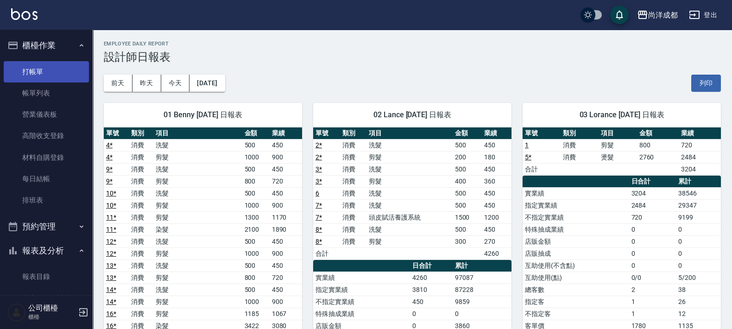
click at [25, 75] on link "打帳單" at bounding box center [46, 71] width 85 height 21
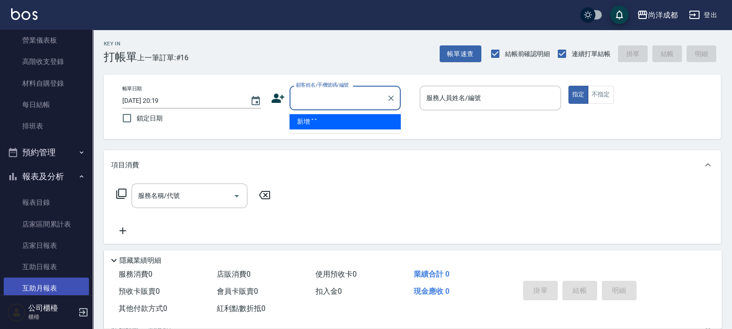
scroll to position [174, 0]
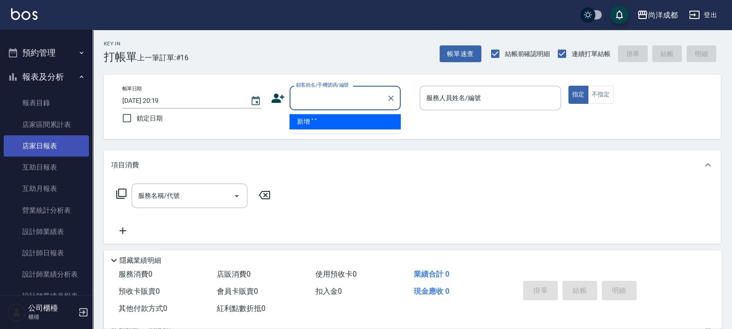
click at [58, 150] on link "店家日報表" at bounding box center [46, 145] width 85 height 21
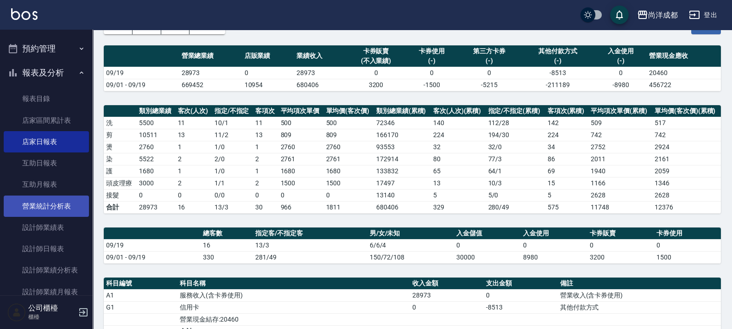
scroll to position [231, 0]
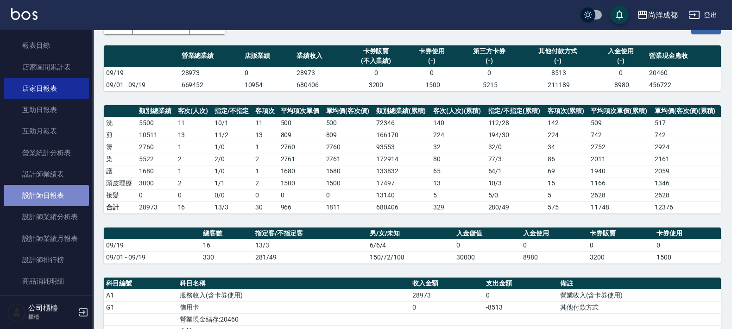
click at [53, 198] on link "設計師日報表" at bounding box center [46, 195] width 85 height 21
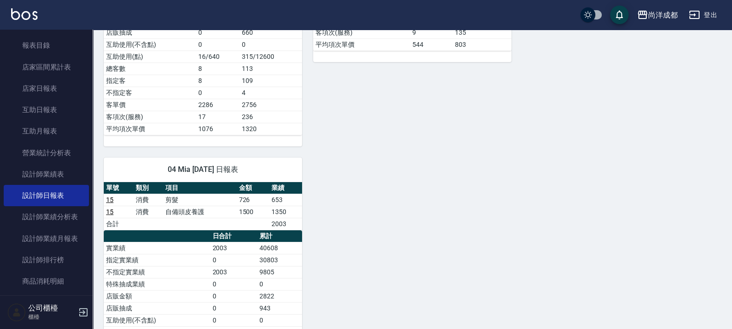
scroll to position [501, 0]
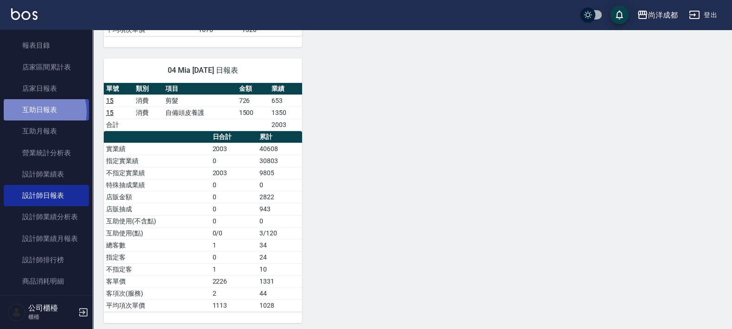
click at [38, 111] on link "互助日報表" at bounding box center [46, 109] width 85 height 21
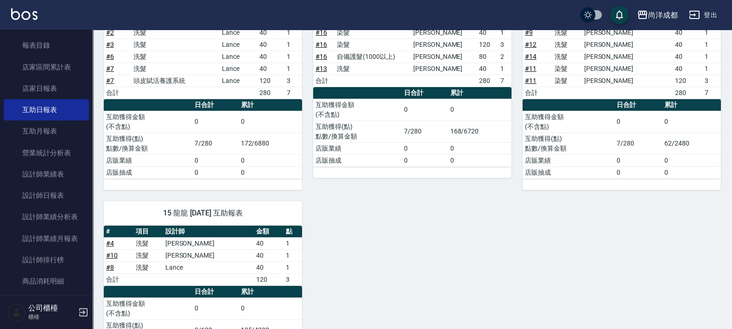
scroll to position [203, 0]
